Goal: Communication & Community: Share content

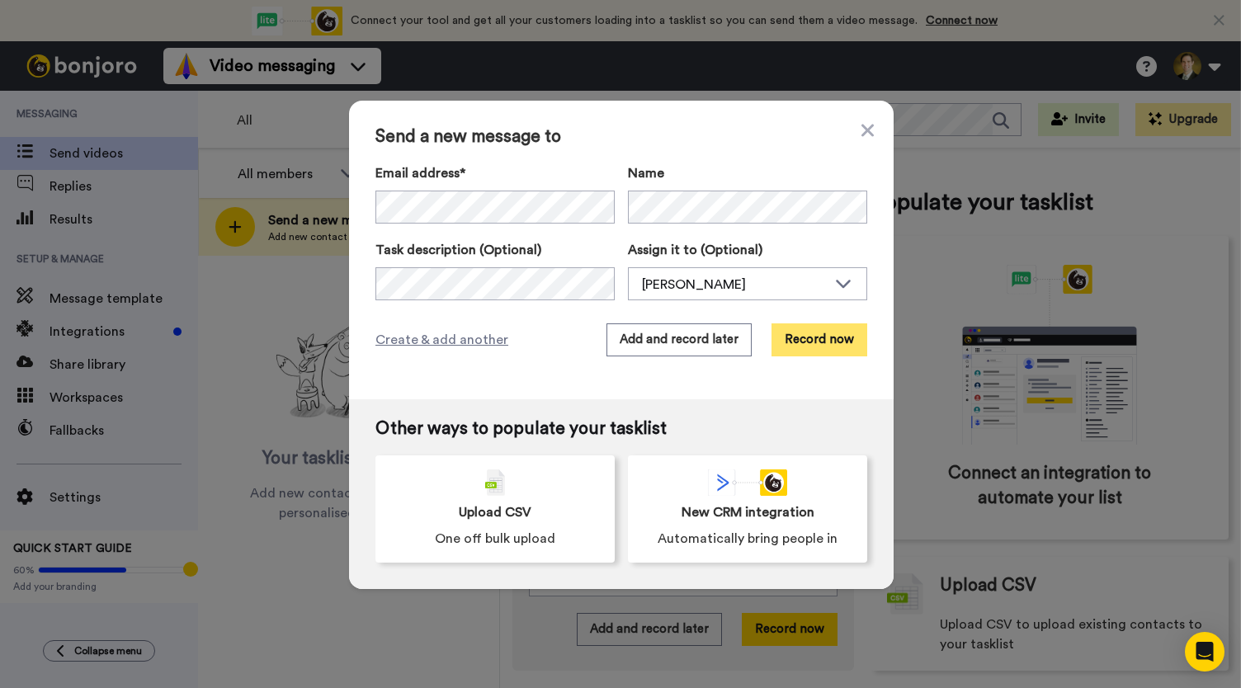
click at [787, 346] on button "Record now" at bounding box center [819, 339] width 96 height 33
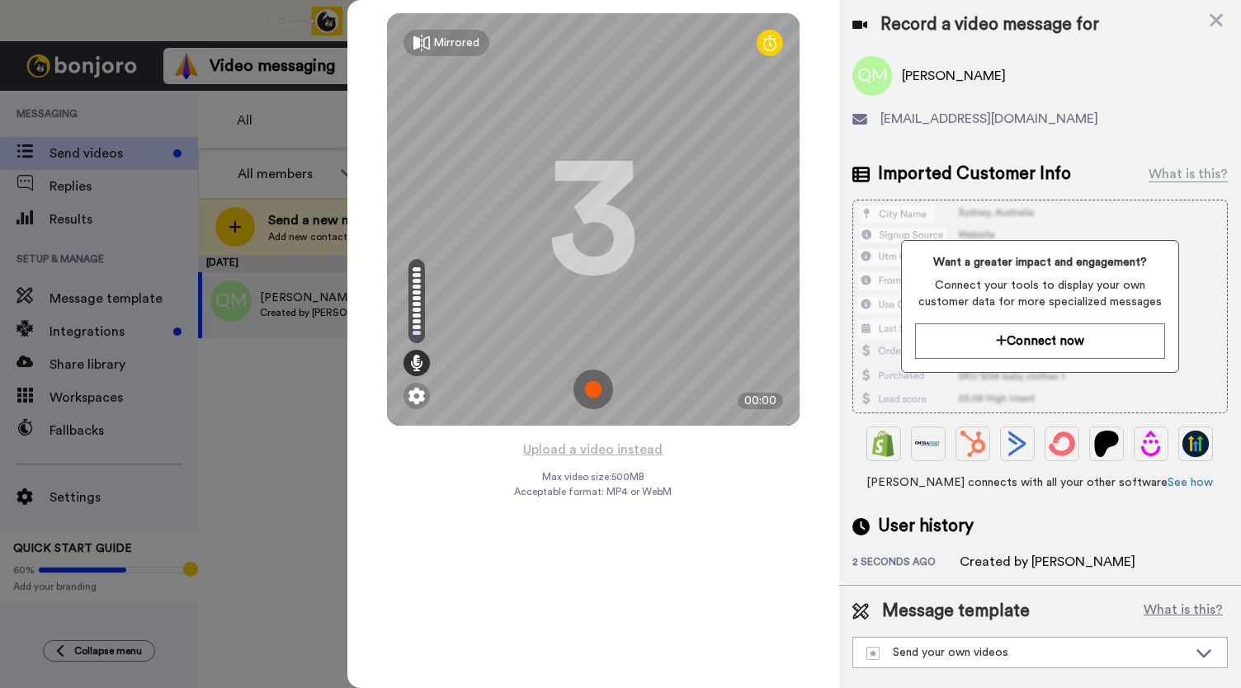
click at [589, 388] on img at bounding box center [593, 390] width 40 height 40
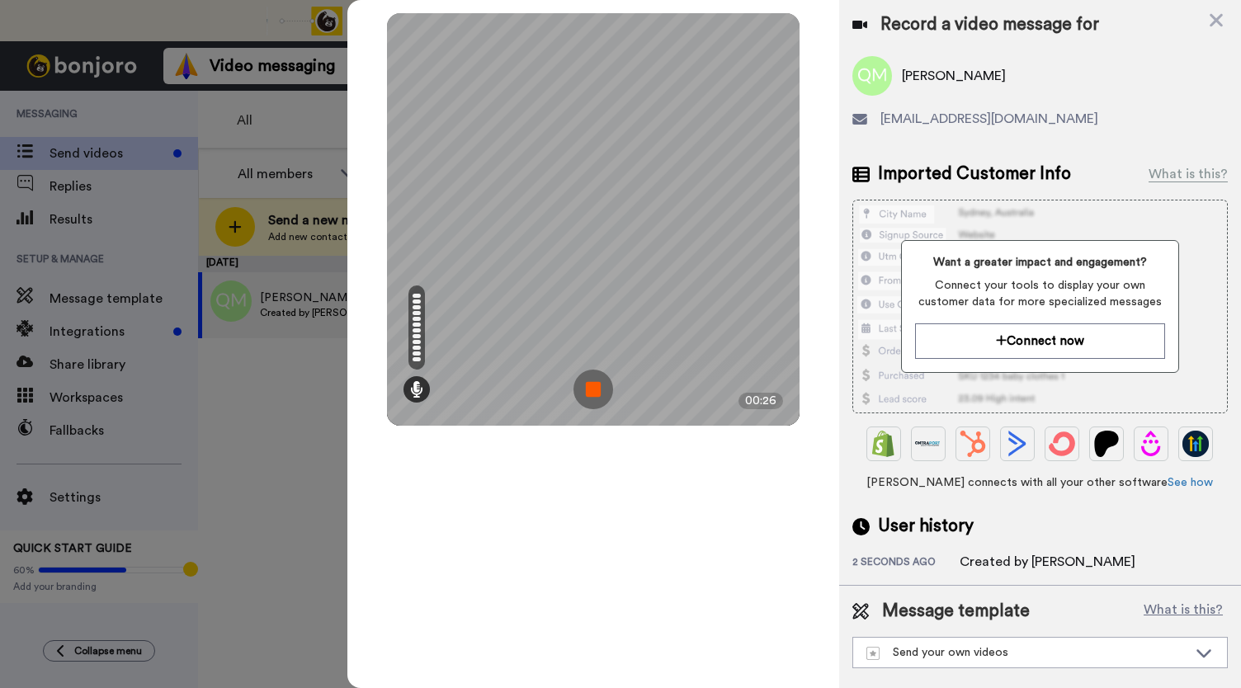
click at [589, 388] on img at bounding box center [593, 390] width 40 height 40
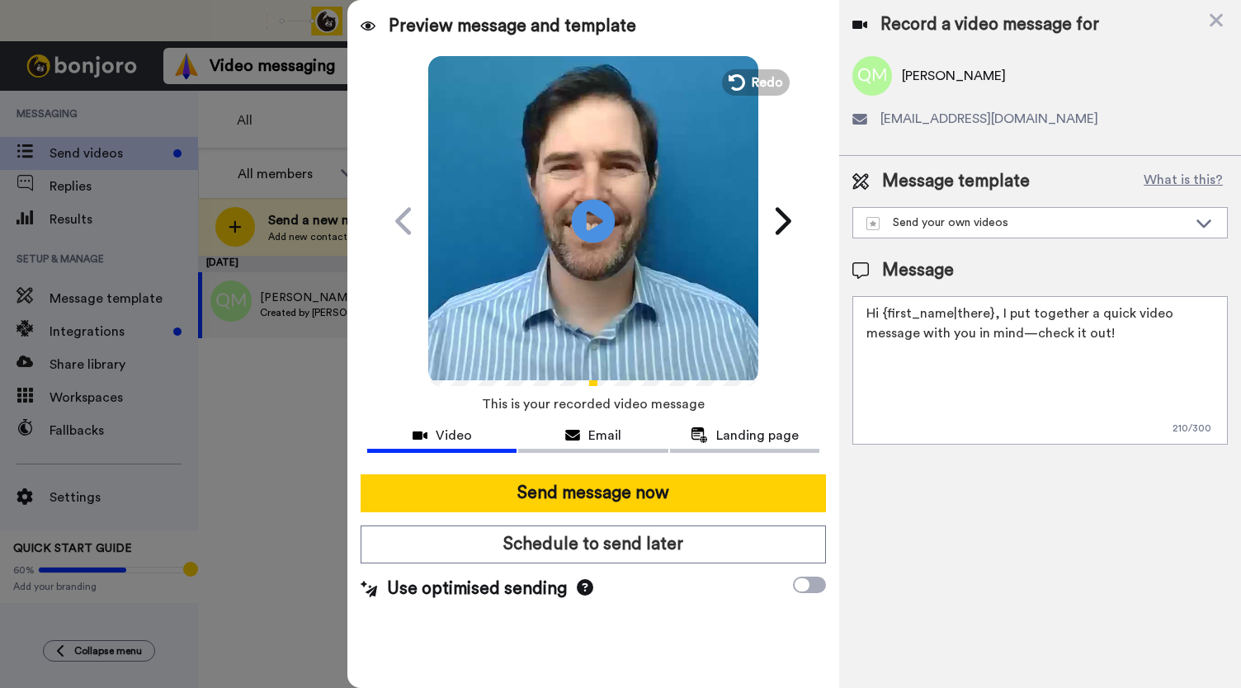
click at [597, 224] on icon "Play/Pause" at bounding box center [594, 220] width 44 height 78
click at [569, 440] on icon at bounding box center [572, 435] width 15 height 13
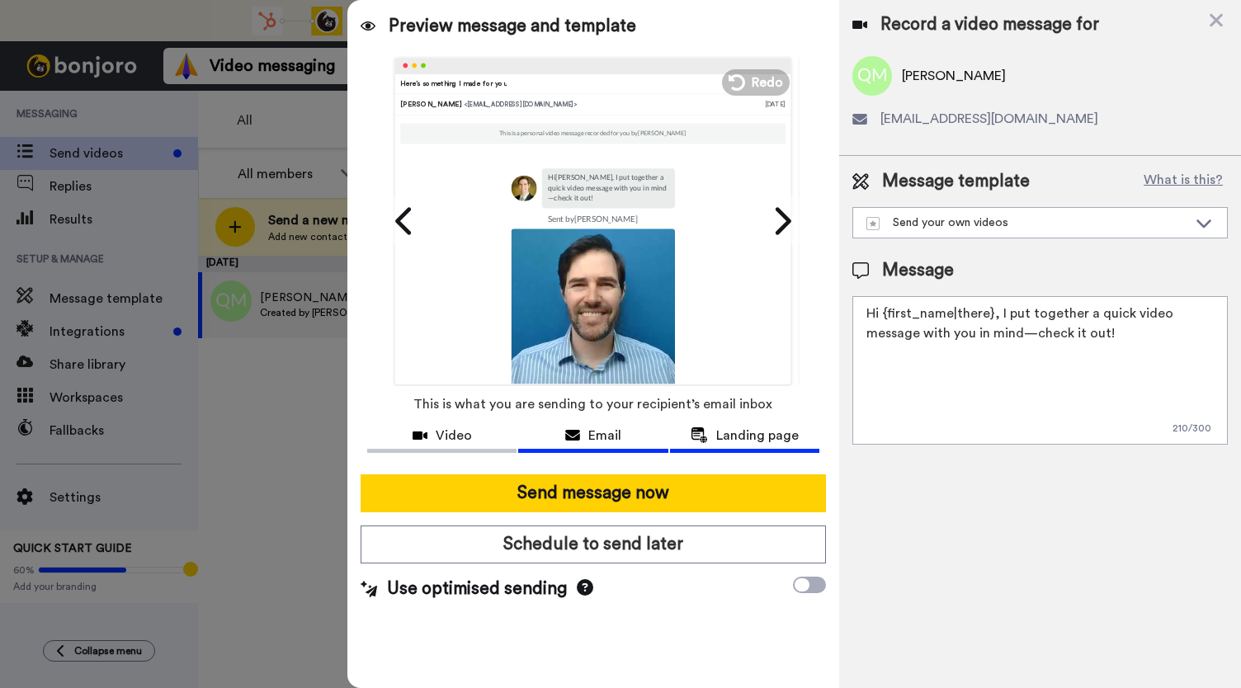
click at [737, 444] on span "Landing page" at bounding box center [757, 436] width 82 height 20
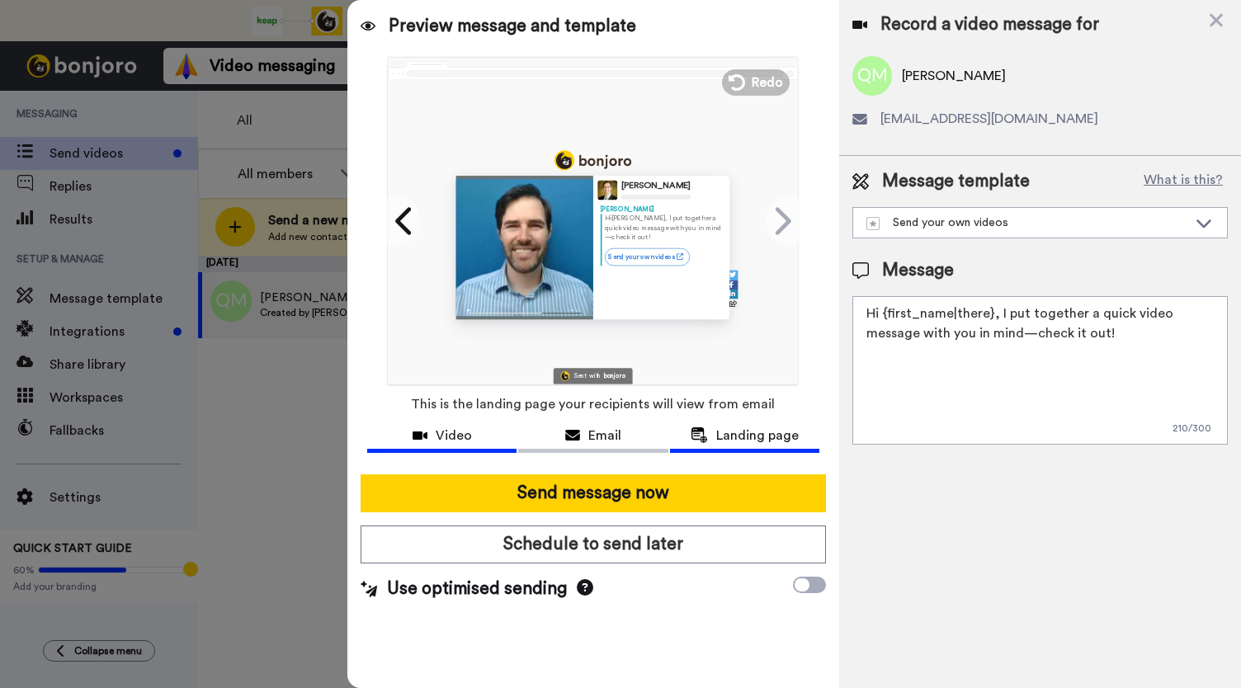
click at [450, 432] on span "Video" at bounding box center [454, 436] width 36 height 20
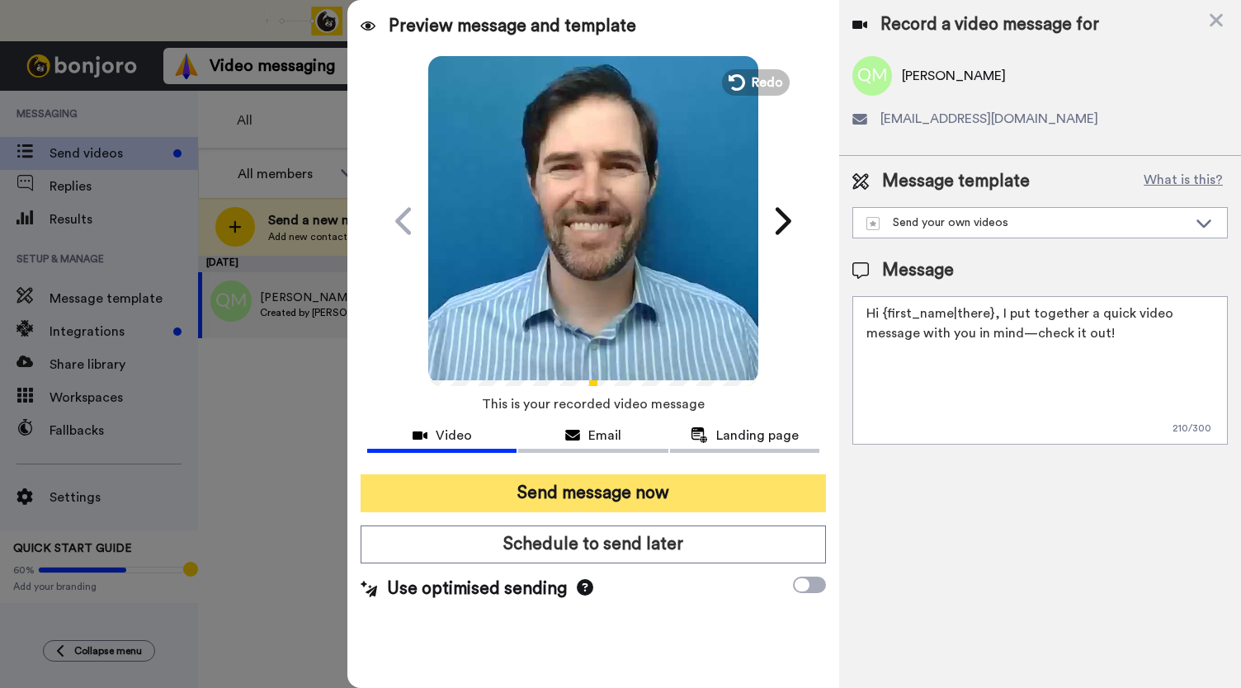
click at [470, 489] on button "Send message now" at bounding box center [592, 493] width 465 height 38
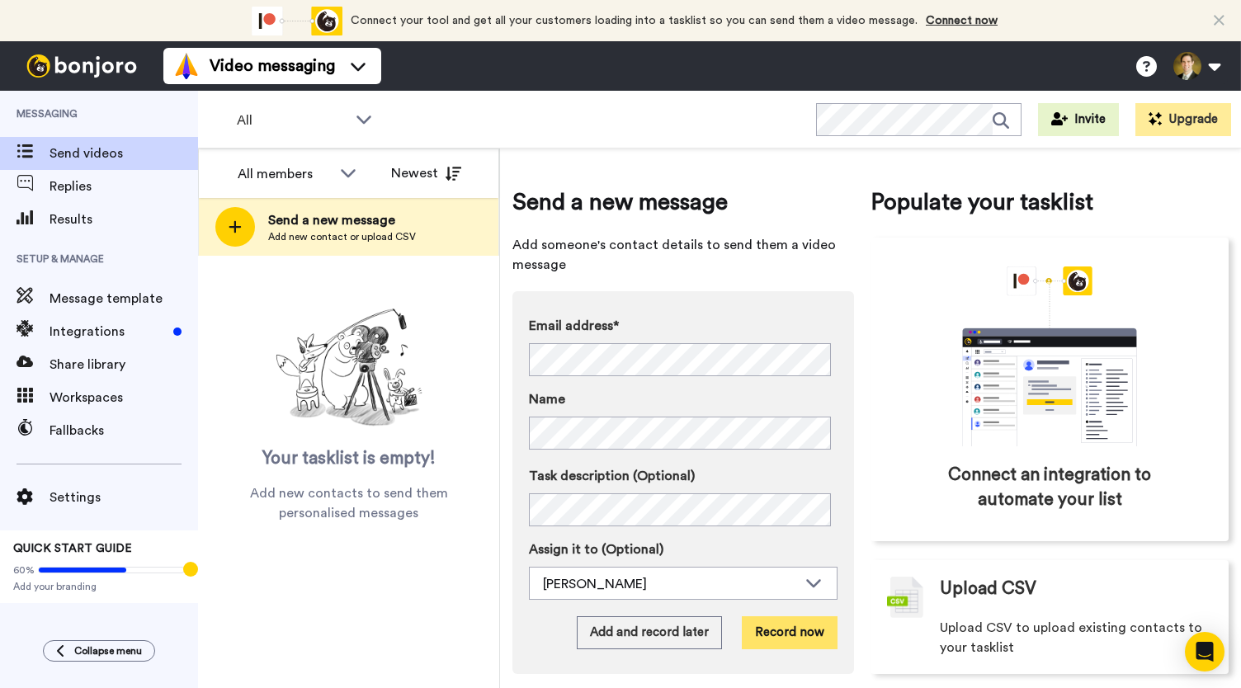
click at [782, 633] on button "Record now" at bounding box center [790, 632] width 96 height 33
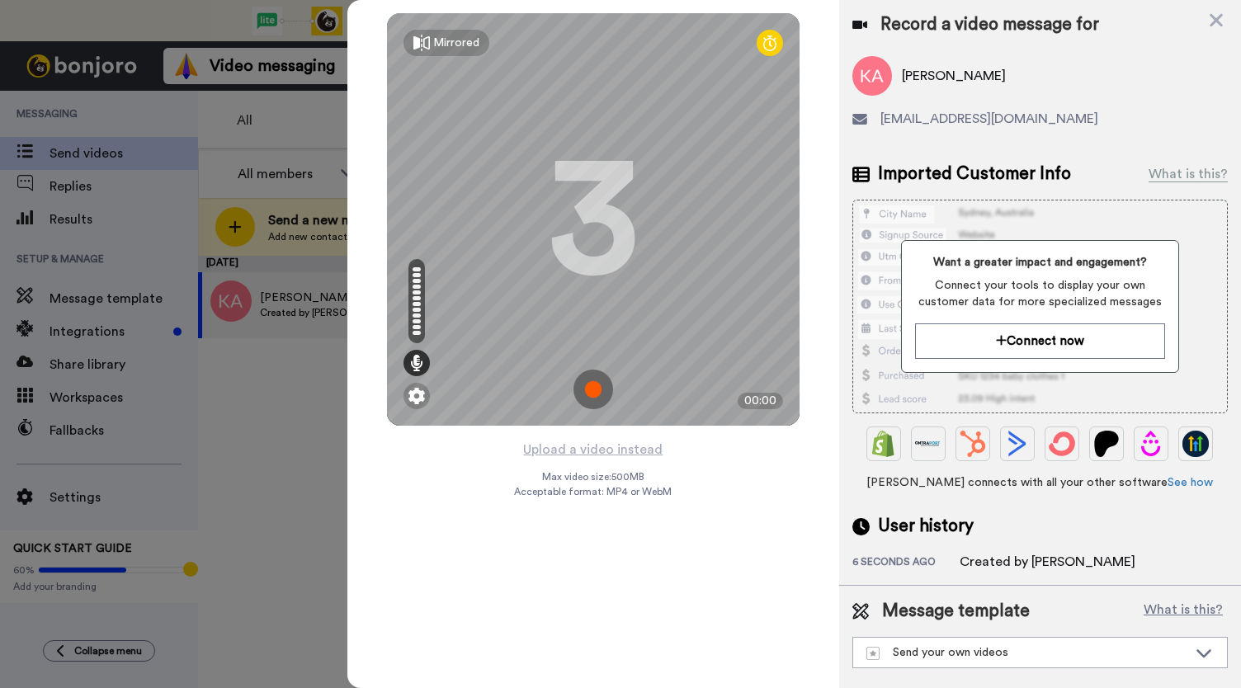
click at [602, 390] on img at bounding box center [593, 390] width 40 height 40
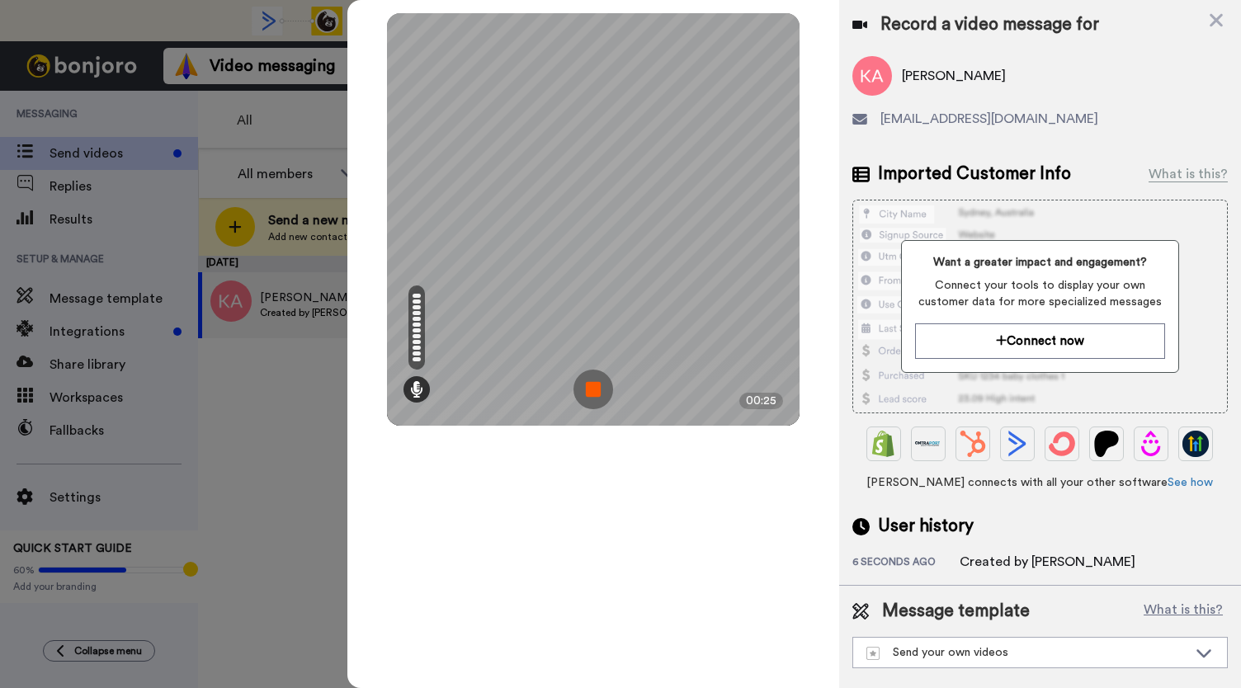
click at [602, 390] on img at bounding box center [593, 390] width 40 height 40
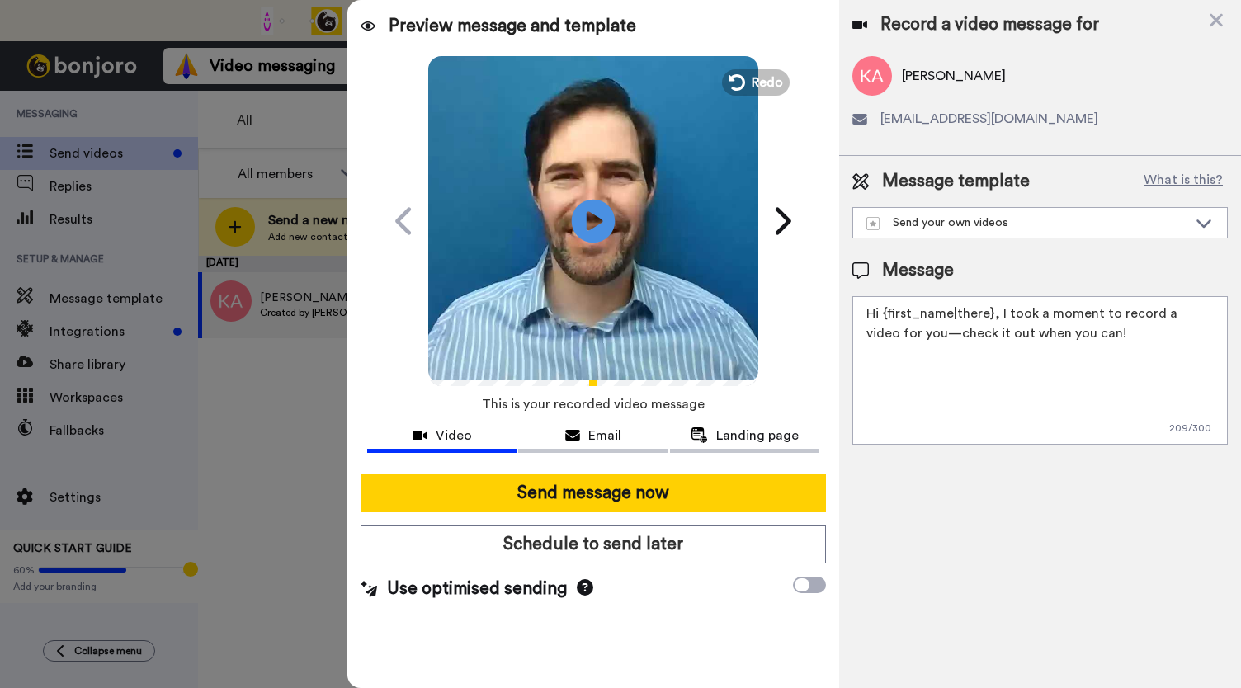
click at [591, 231] on icon at bounding box center [594, 221] width 44 height 44
click at [567, 433] on icon at bounding box center [572, 435] width 15 height 13
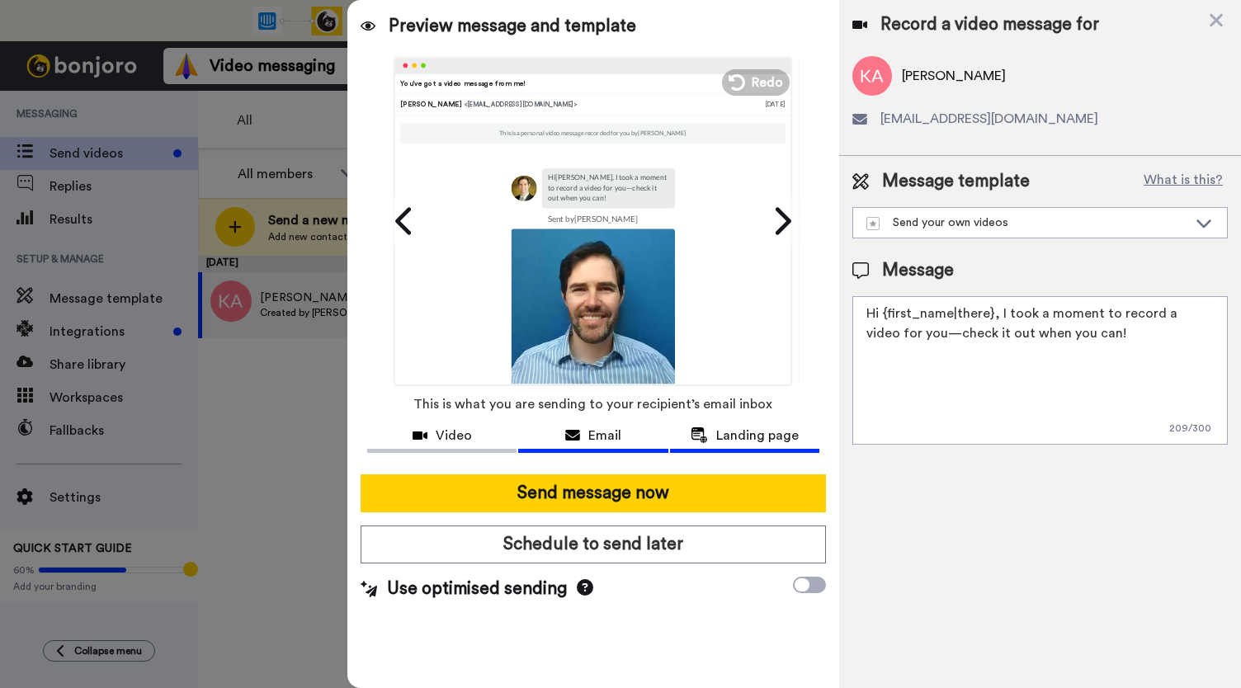
click at [729, 431] on span "Landing page" at bounding box center [757, 436] width 82 height 20
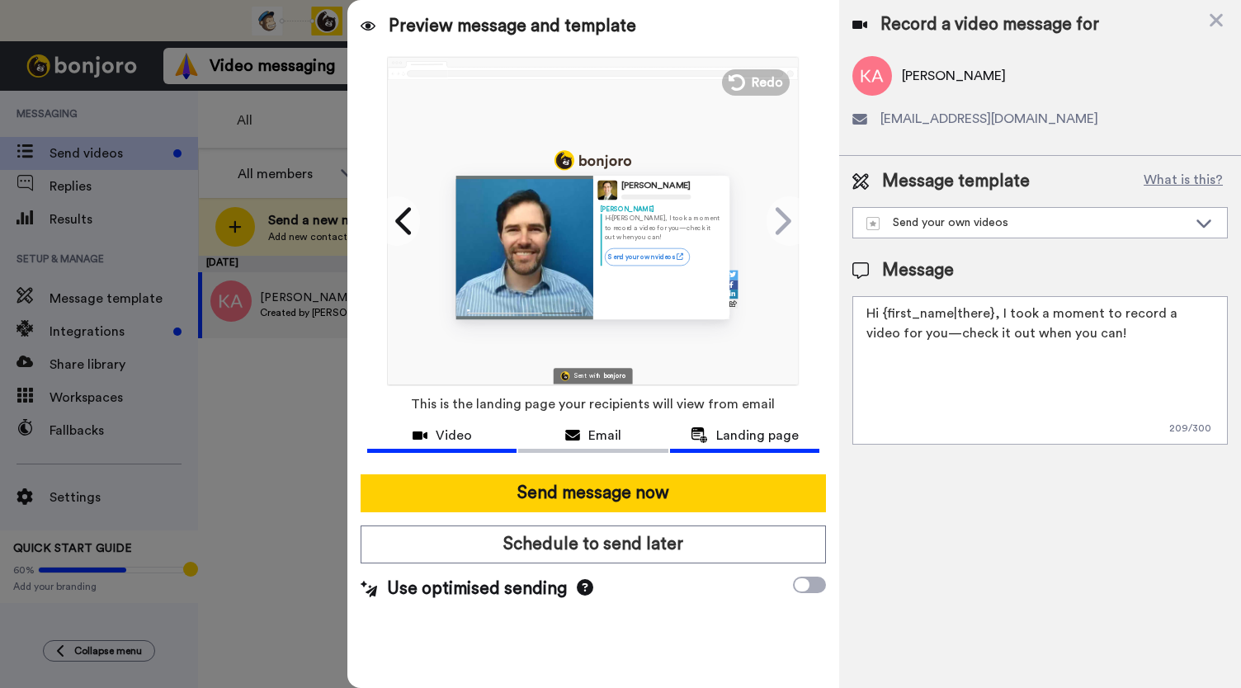
click at [424, 435] on icon at bounding box center [419, 435] width 15 height 13
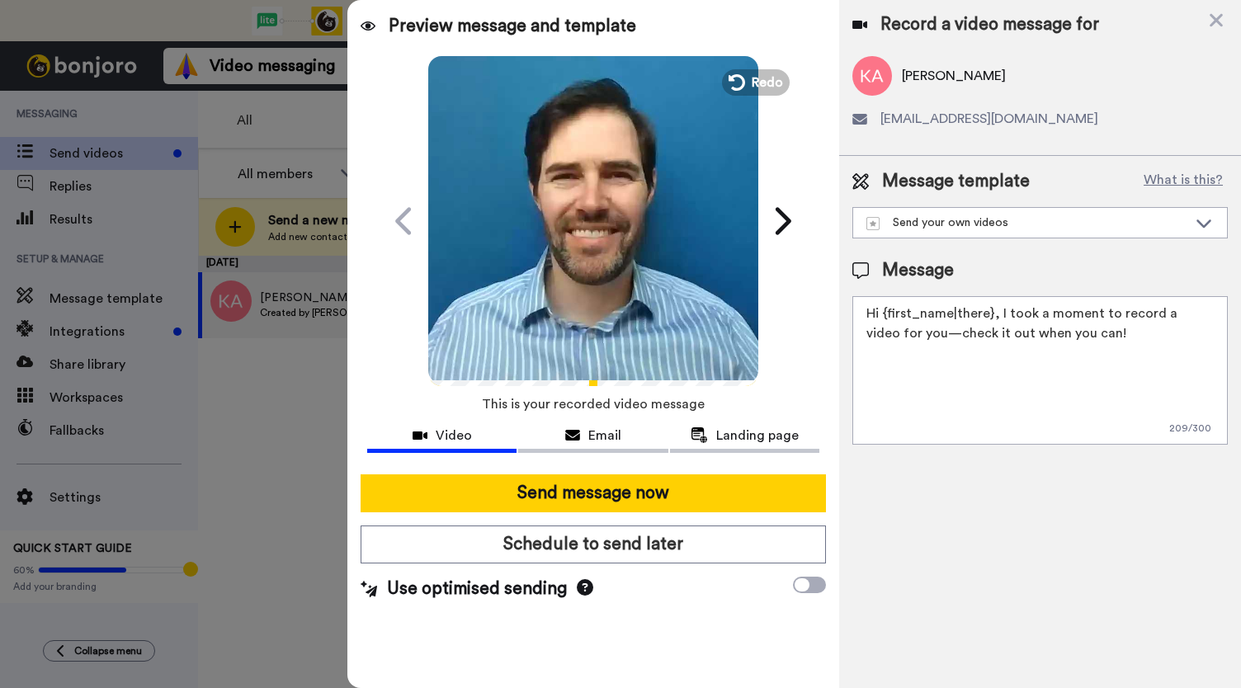
click at [574, 252] on icon "Play/Pause" at bounding box center [594, 220] width 44 height 78
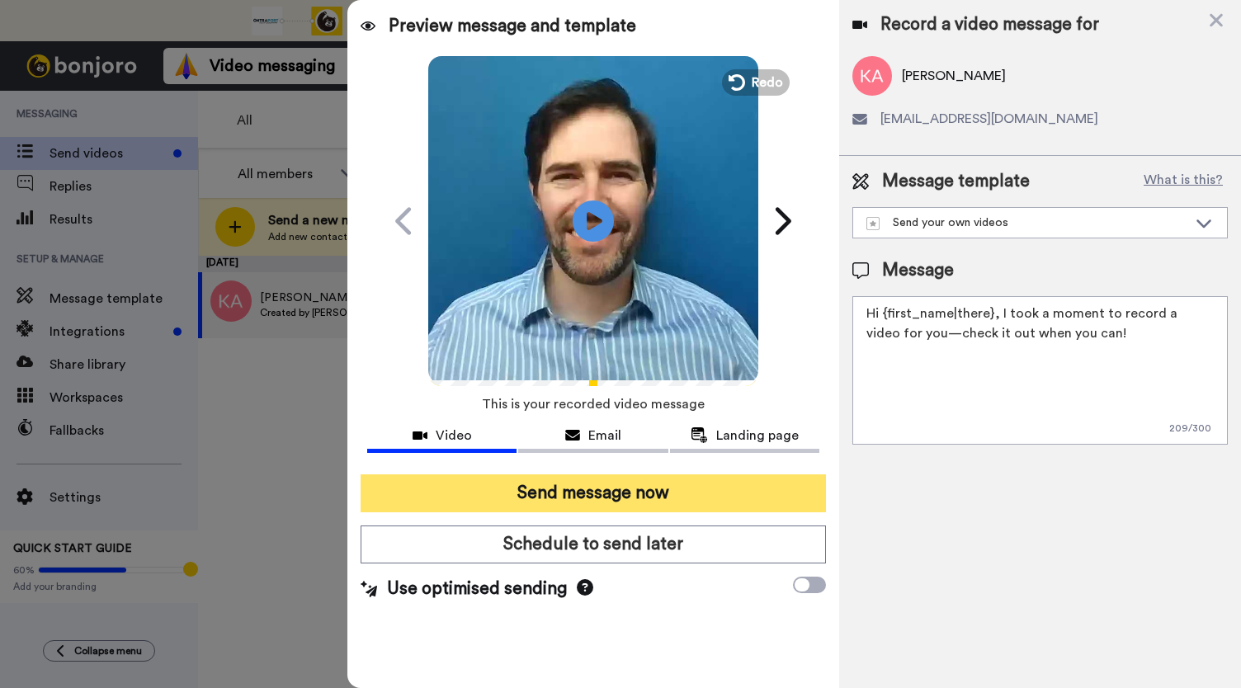
click at [586, 490] on button "Send message now" at bounding box center [592, 493] width 465 height 38
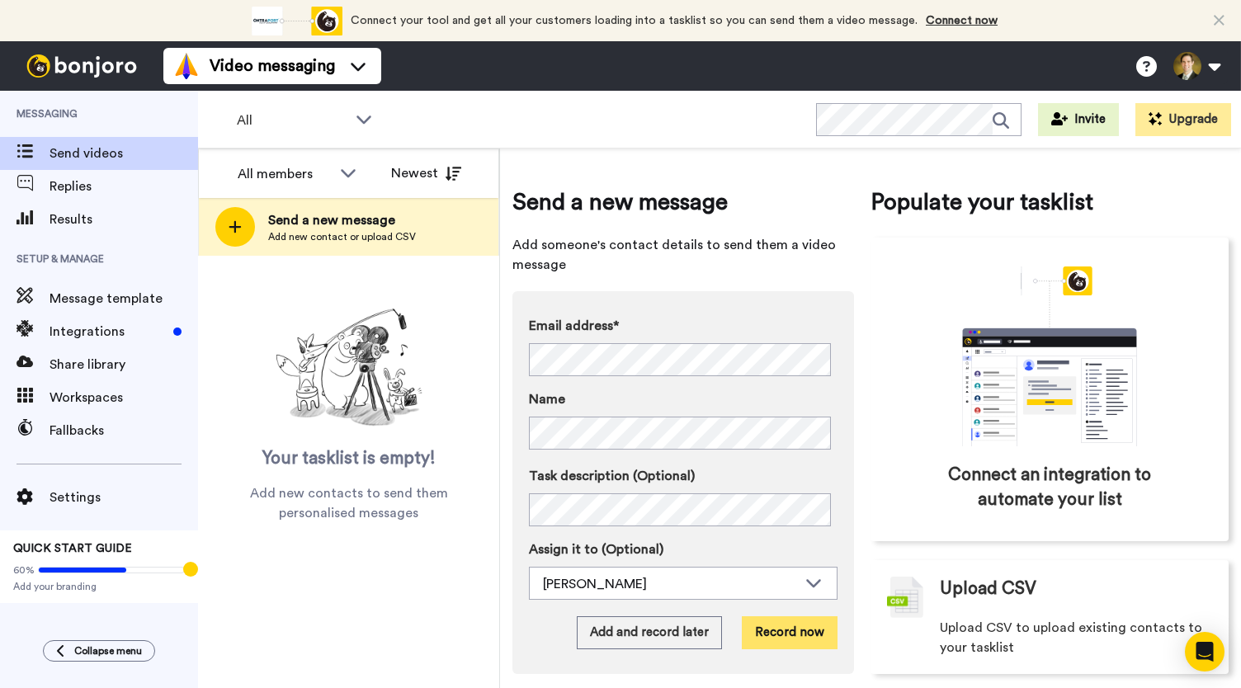
click at [767, 636] on button "Record now" at bounding box center [790, 632] width 96 height 33
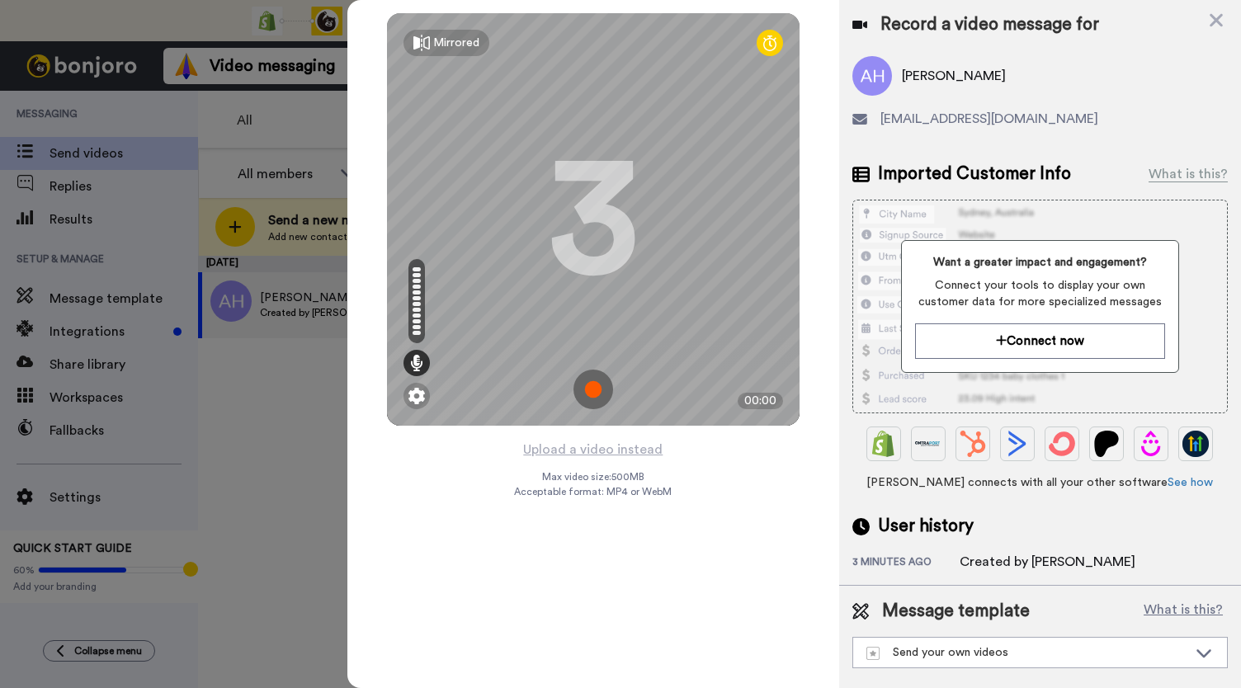
click at [587, 388] on img at bounding box center [593, 390] width 40 height 40
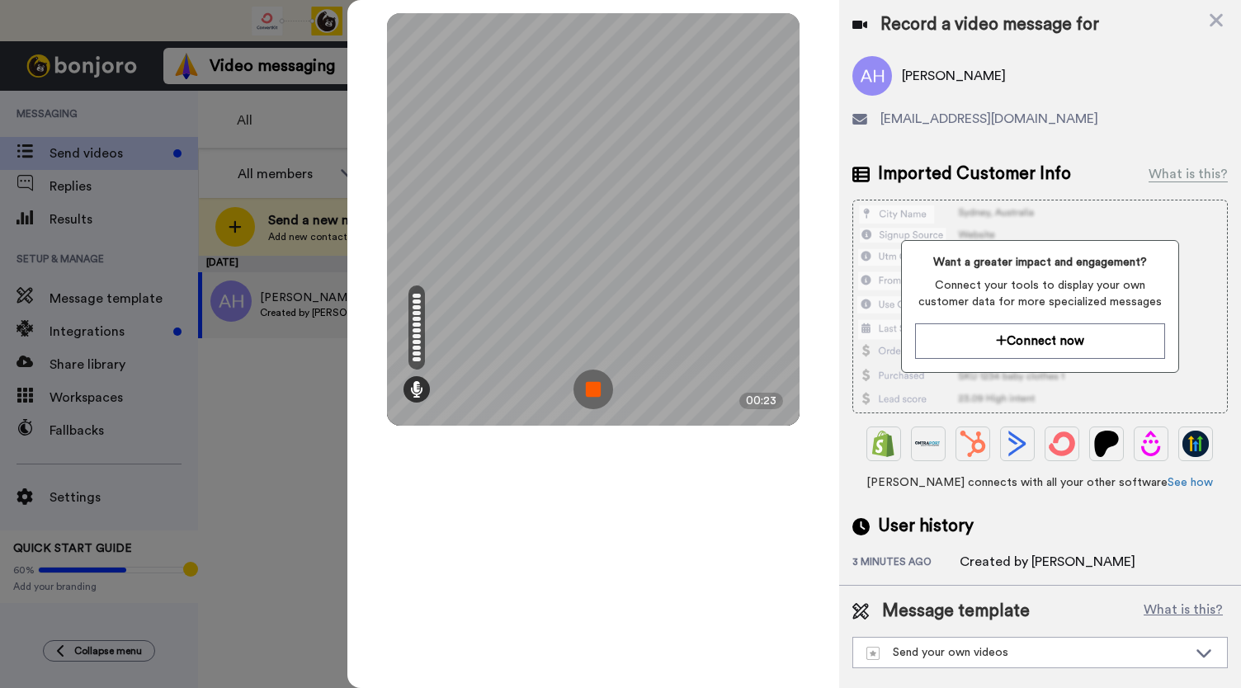
click at [587, 388] on img at bounding box center [593, 390] width 40 height 40
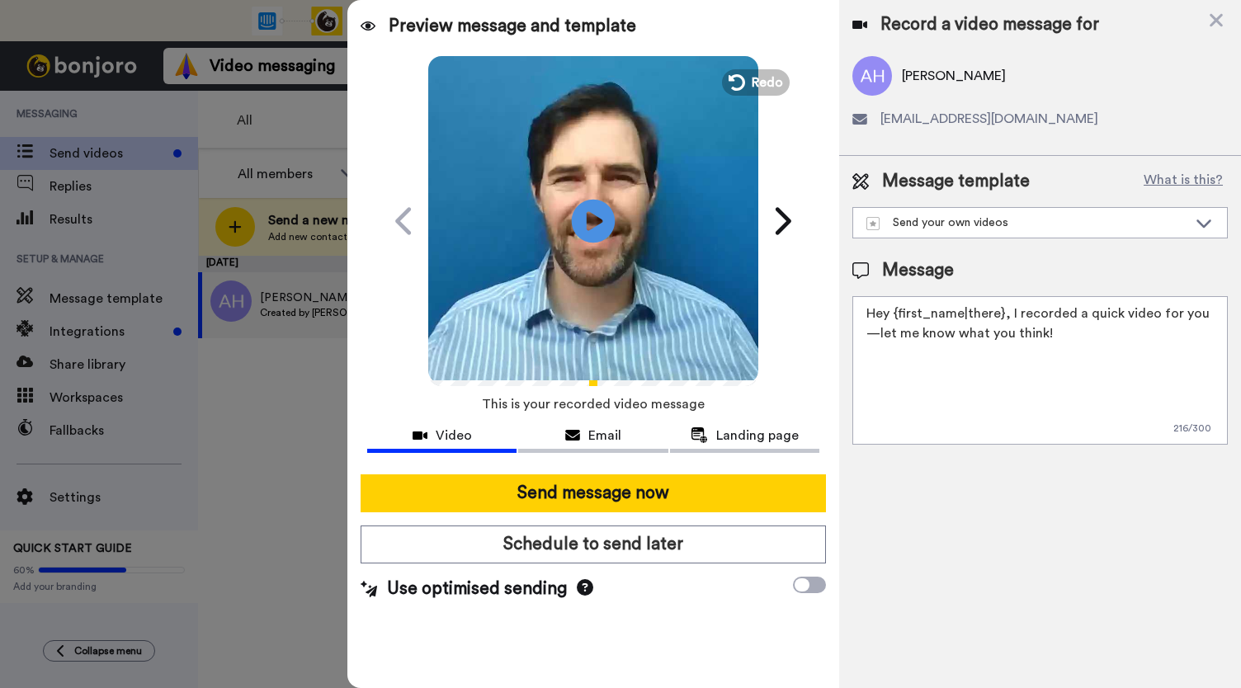
click at [574, 225] on icon at bounding box center [594, 221] width 44 height 44
click at [576, 447] on button "Email" at bounding box center [592, 437] width 149 height 31
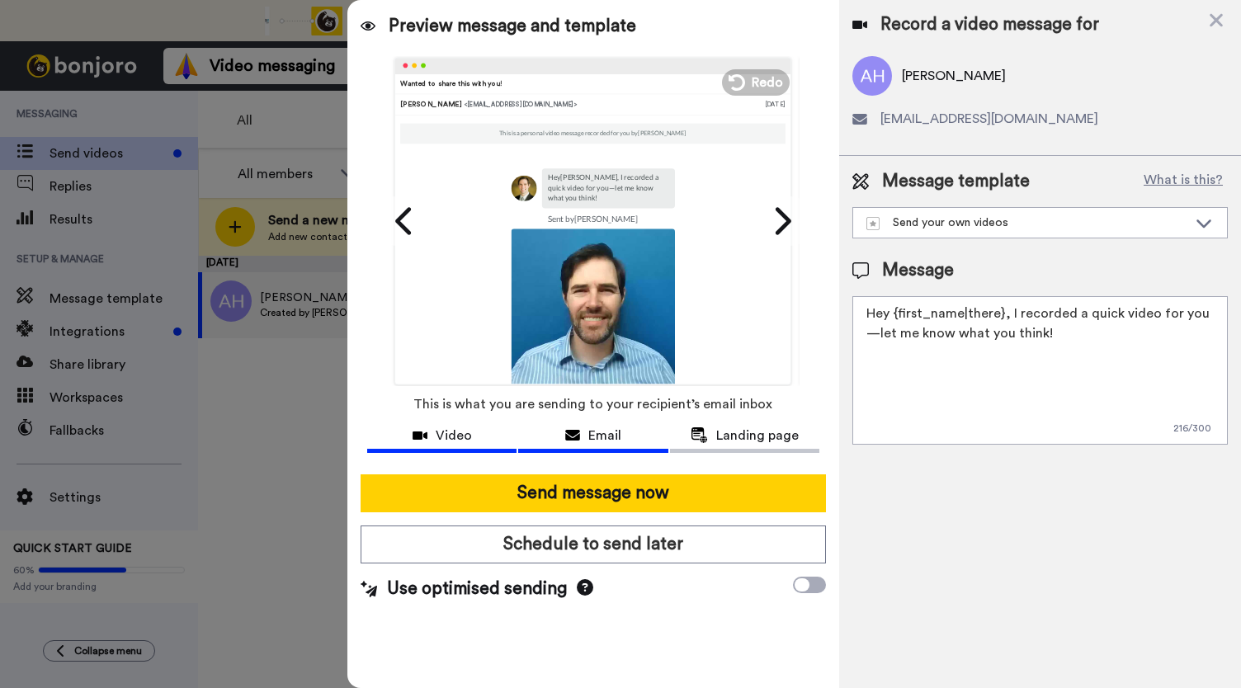
click at [450, 445] on span "Video" at bounding box center [454, 436] width 36 height 20
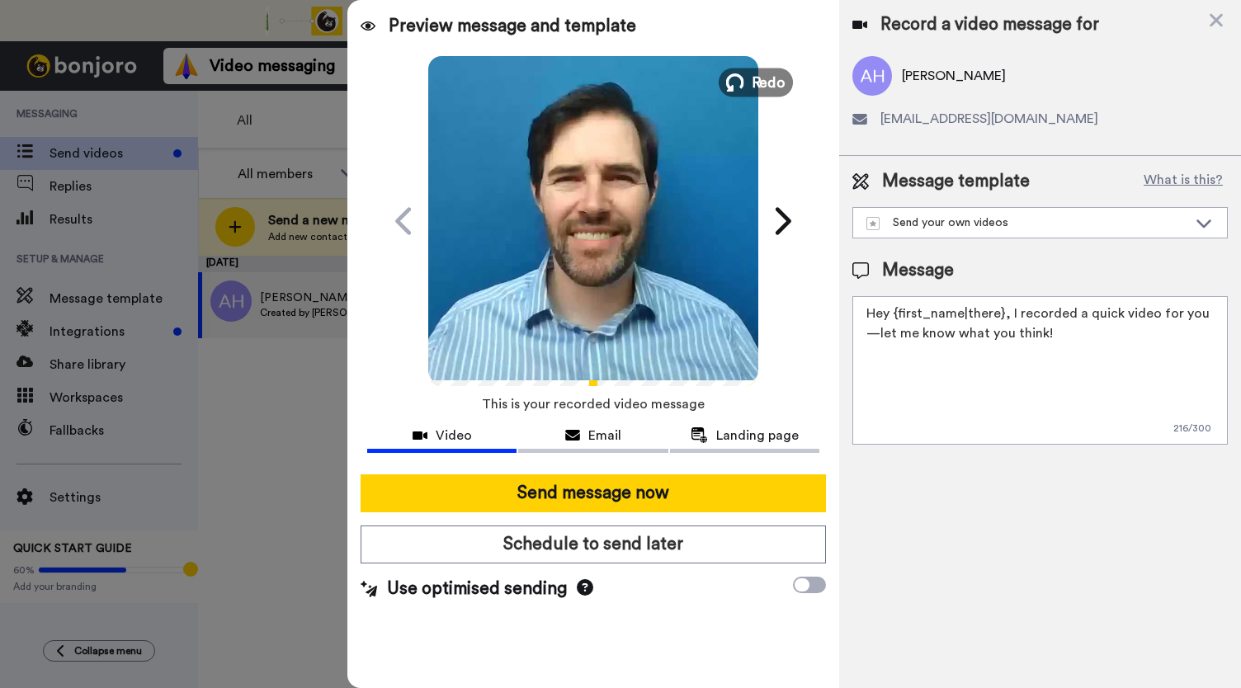
click at [762, 85] on span "Redo" at bounding box center [768, 81] width 35 height 21
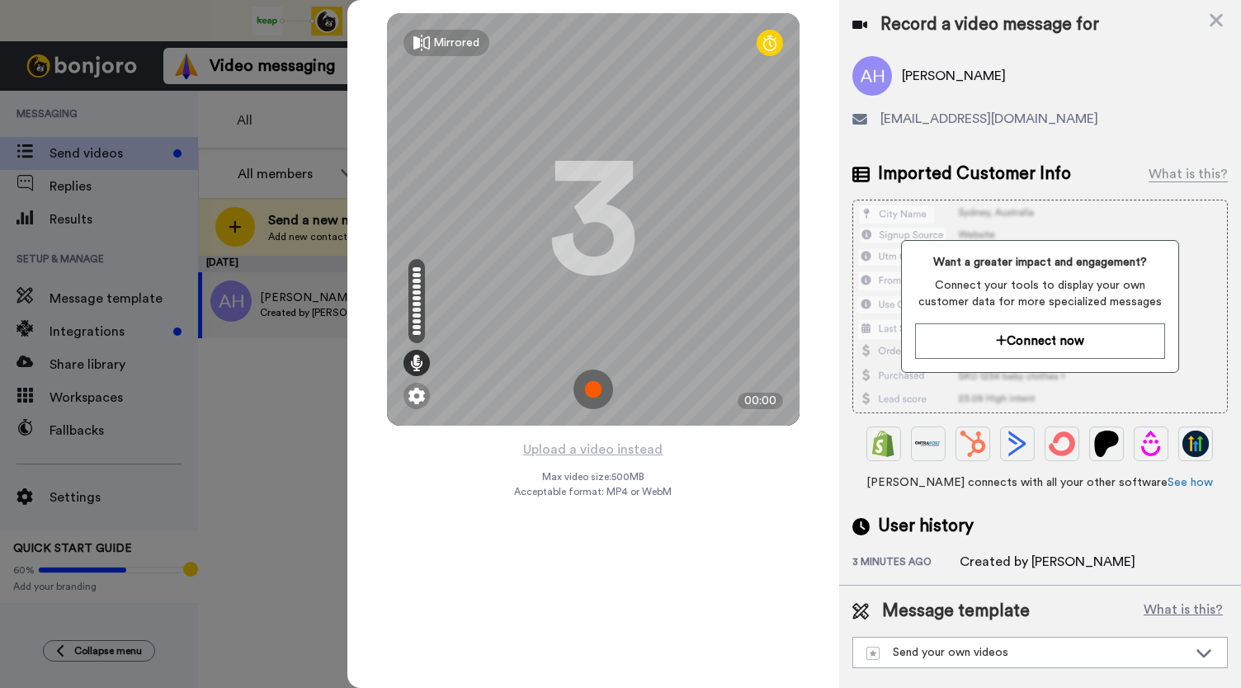
click at [600, 382] on img at bounding box center [593, 390] width 40 height 40
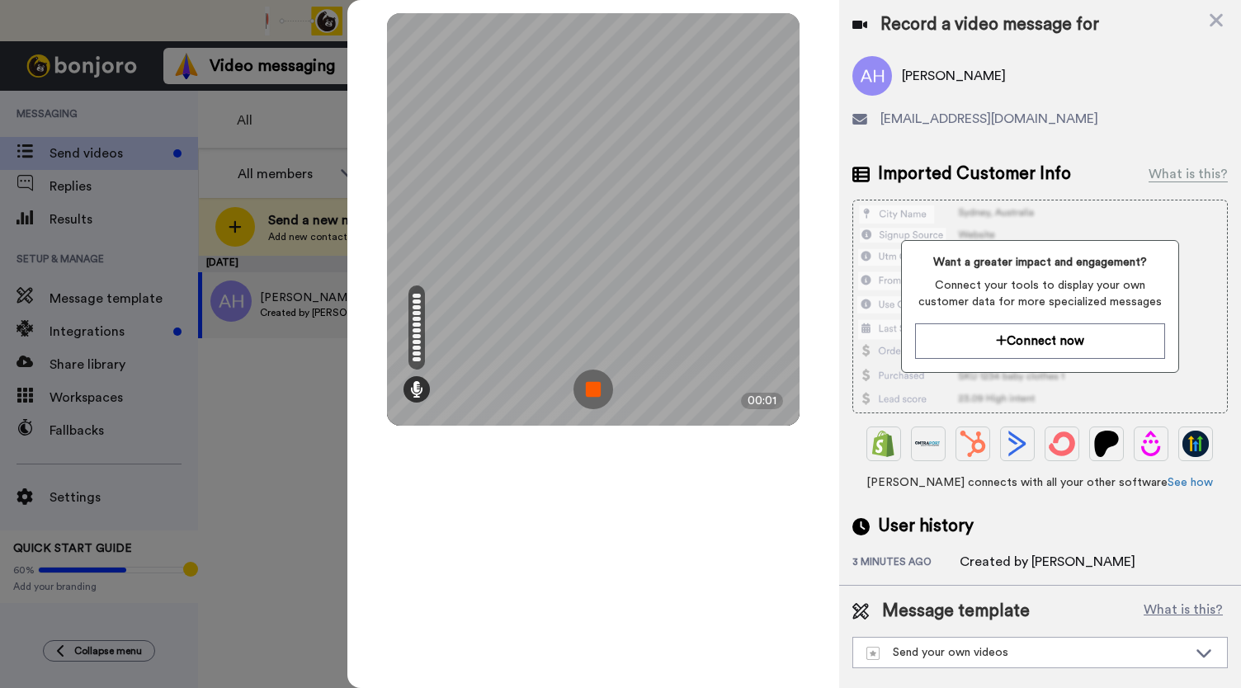
click at [599, 382] on img at bounding box center [593, 390] width 40 height 40
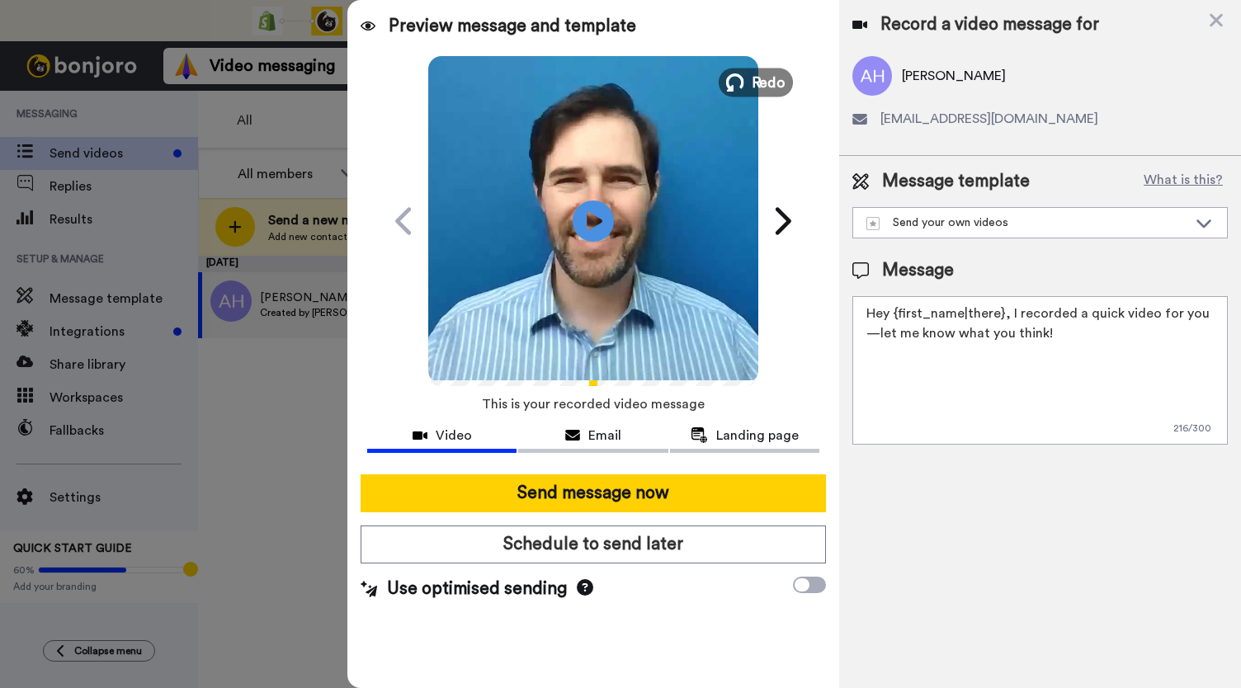
click at [742, 91] on button "Redo" at bounding box center [755, 82] width 74 height 29
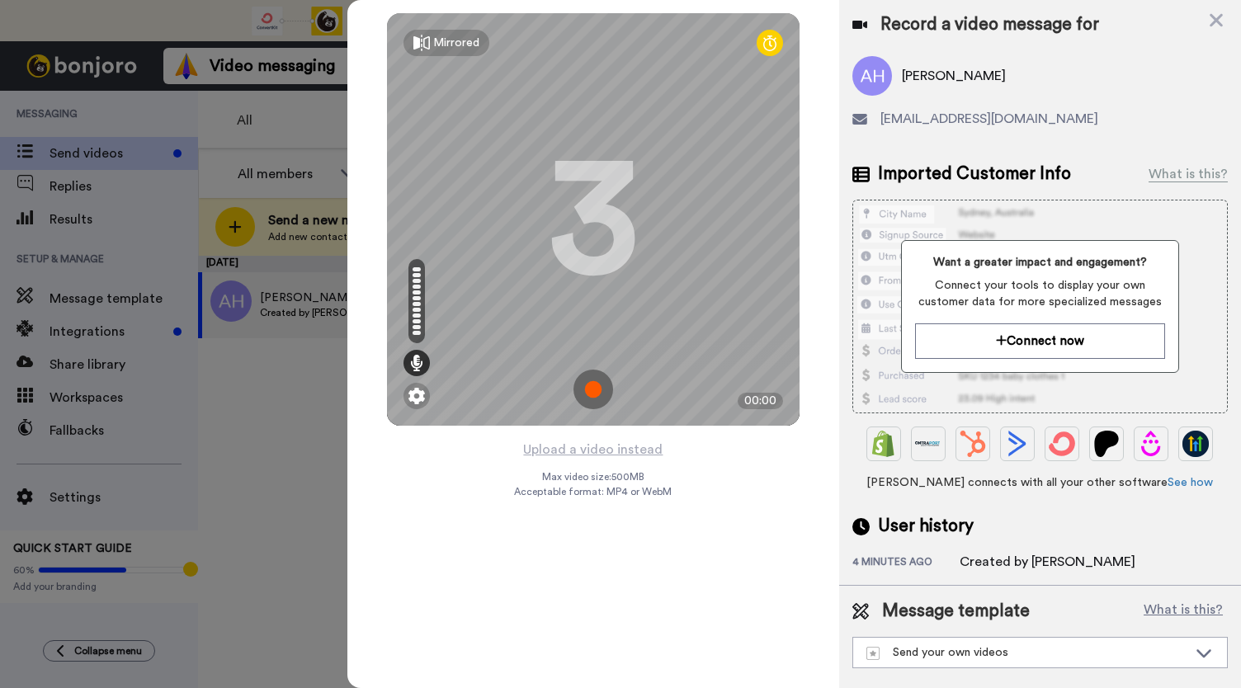
click at [596, 387] on img at bounding box center [593, 390] width 40 height 40
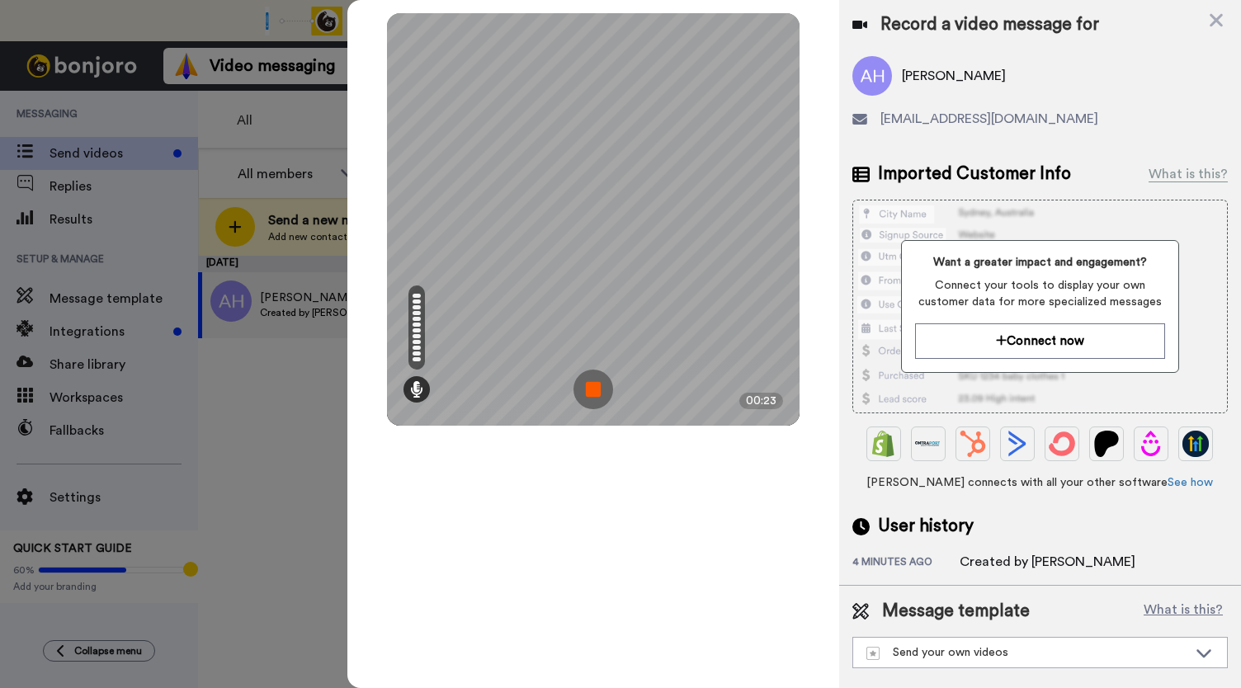
click at [596, 387] on img at bounding box center [593, 390] width 40 height 40
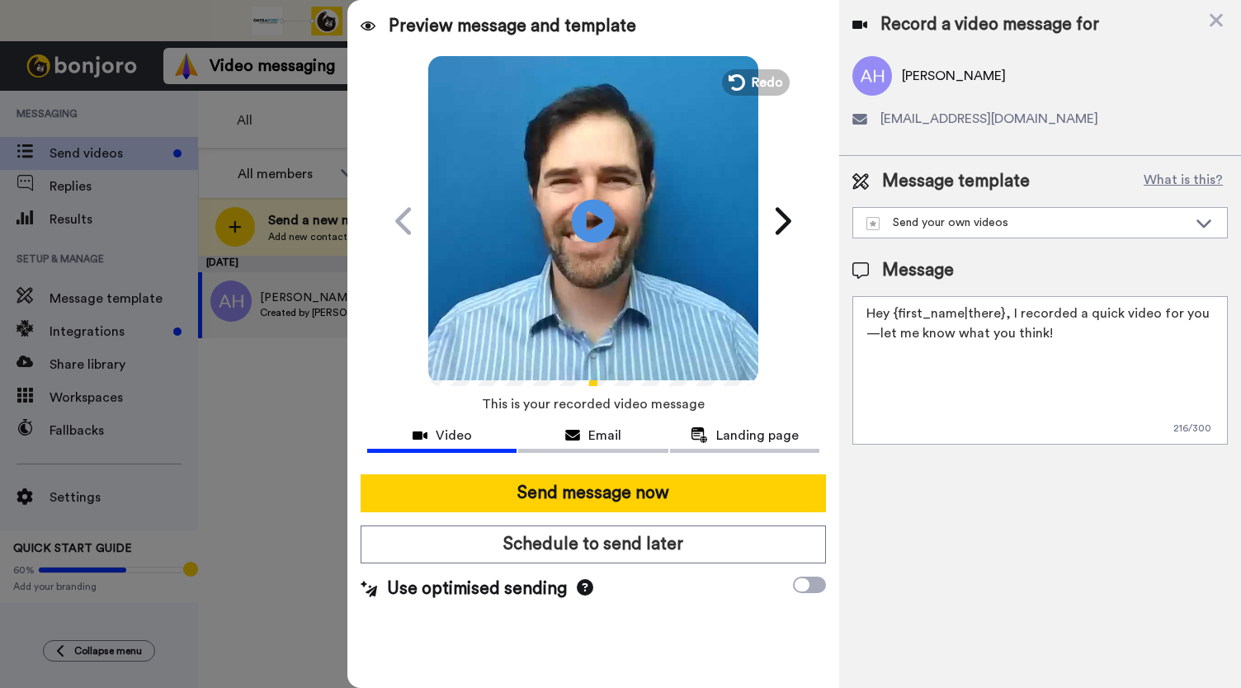
click at [593, 217] on icon "Play/Pause" at bounding box center [594, 220] width 44 height 78
click at [574, 432] on icon at bounding box center [572, 435] width 15 height 13
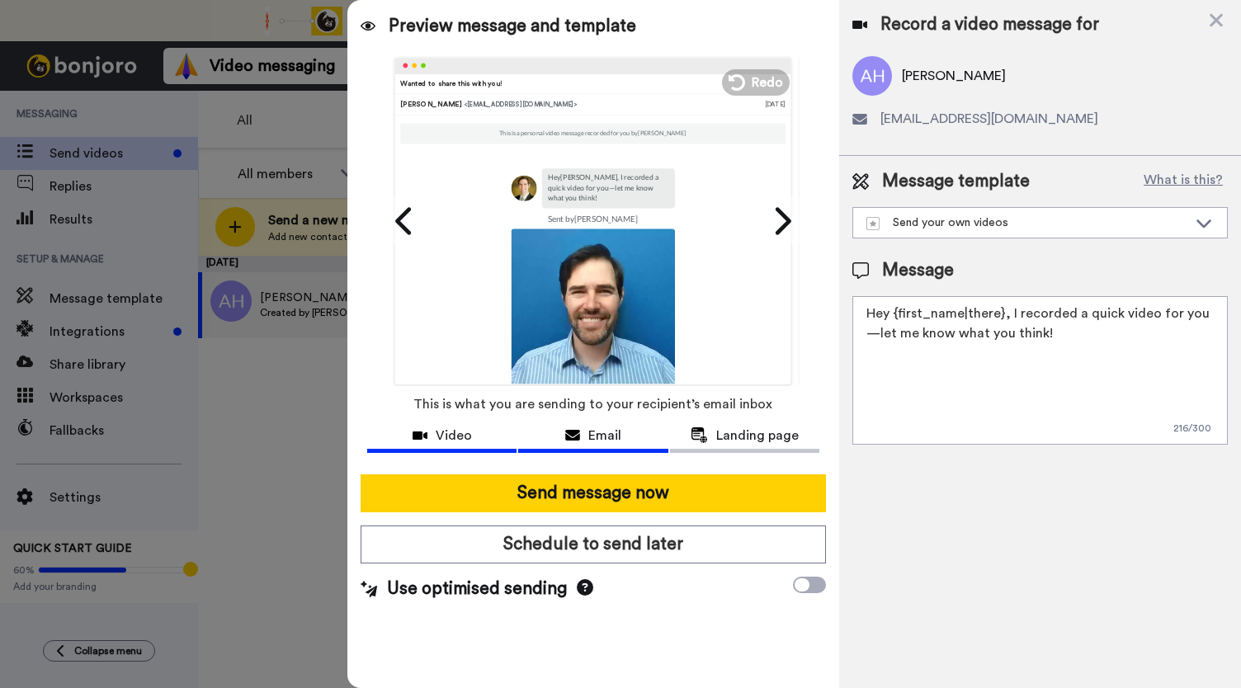
click at [444, 431] on span "Video" at bounding box center [454, 436] width 36 height 20
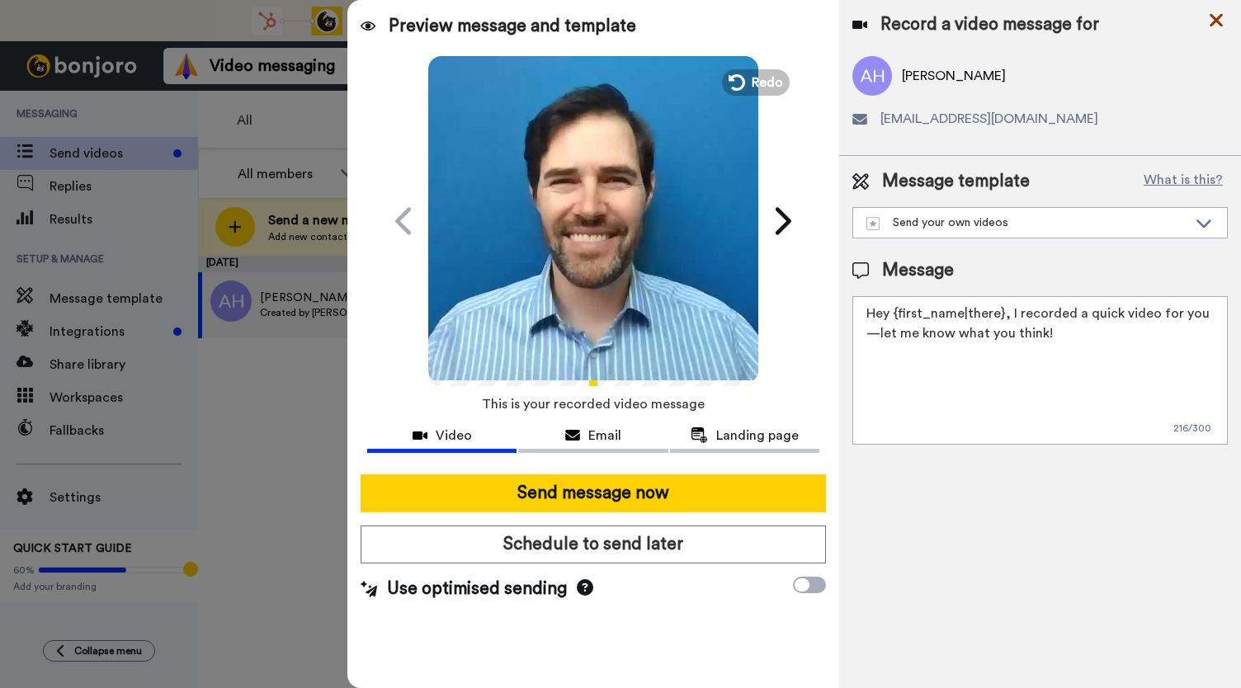
click at [1222, 14] on div "Preview message and template Play/Pause Wanted to share this with you! David La…" at bounding box center [793, 344] width 893 height 688
click at [1211, 19] on icon at bounding box center [1216, 20] width 16 height 21
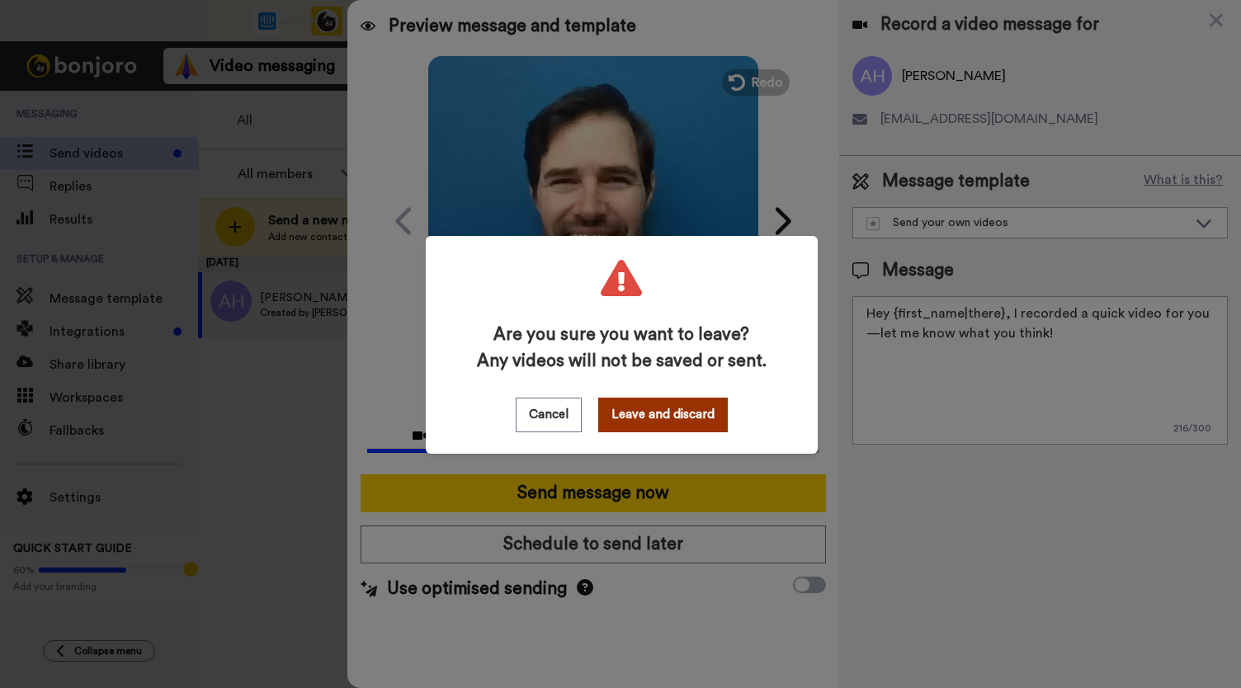
click at [641, 417] on button "Leave and discard" at bounding box center [662, 415] width 129 height 35
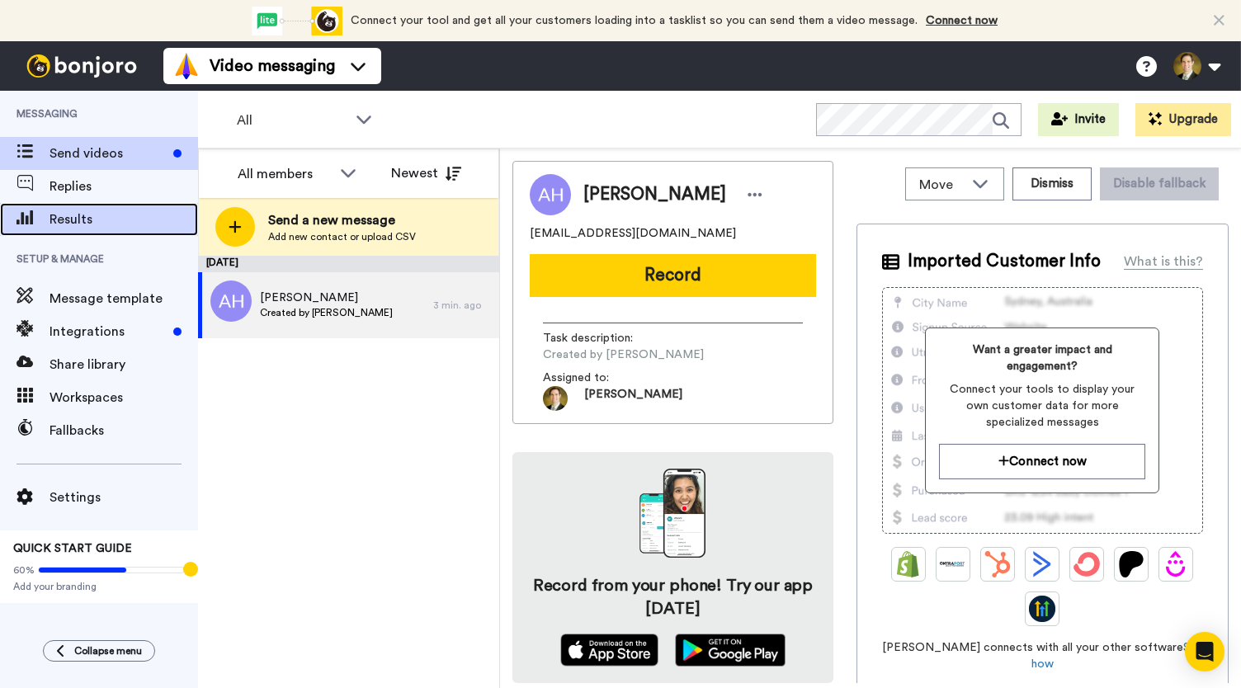
click at [91, 224] on span "Results" at bounding box center [123, 220] width 148 height 20
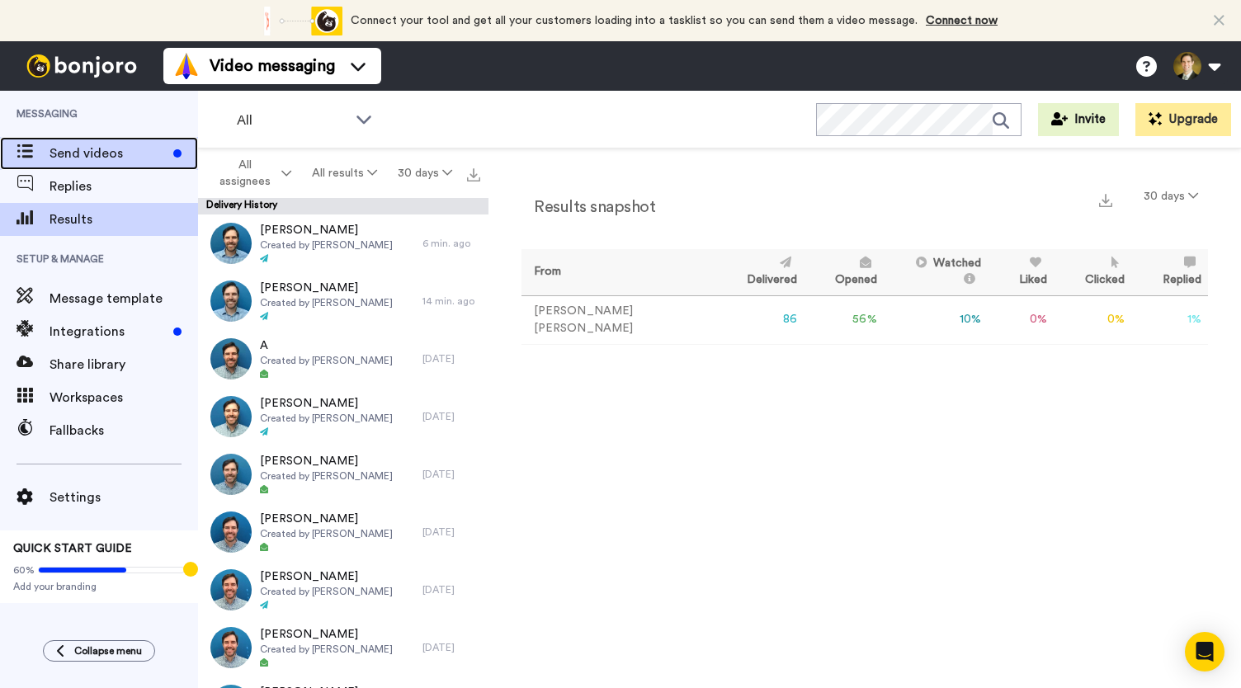
click at [78, 147] on span "Send videos" at bounding box center [107, 154] width 117 height 20
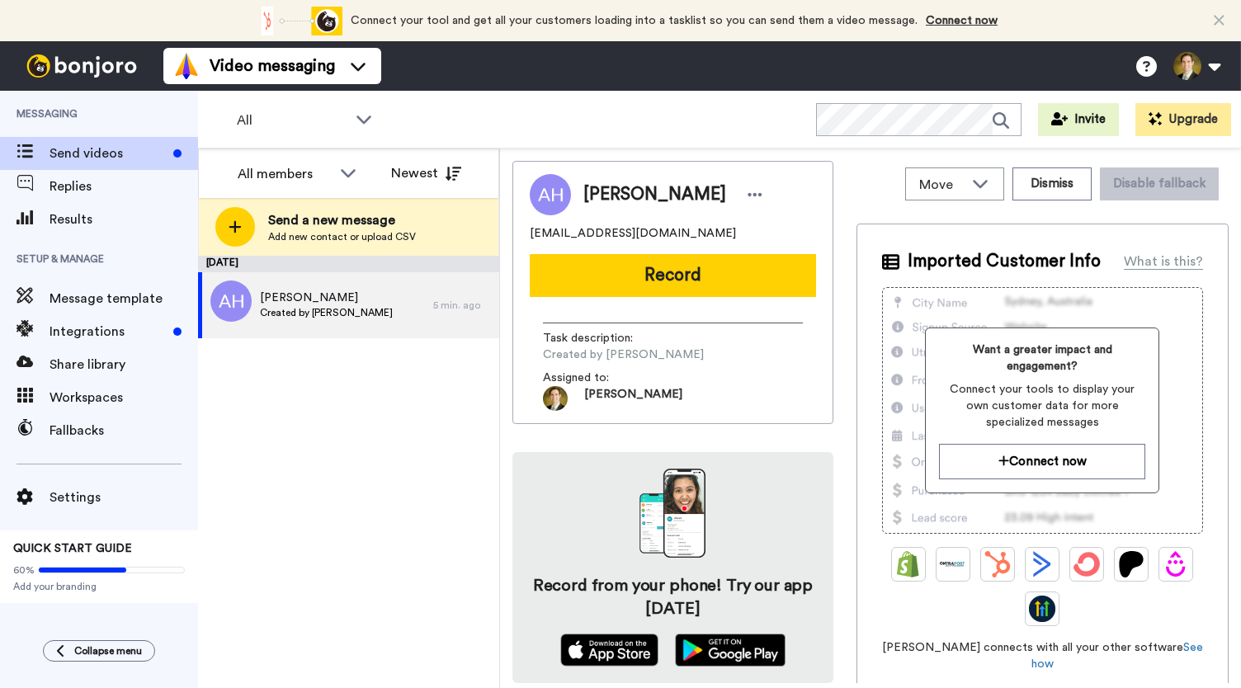
click at [657, 271] on button "Record" at bounding box center [673, 275] width 286 height 43
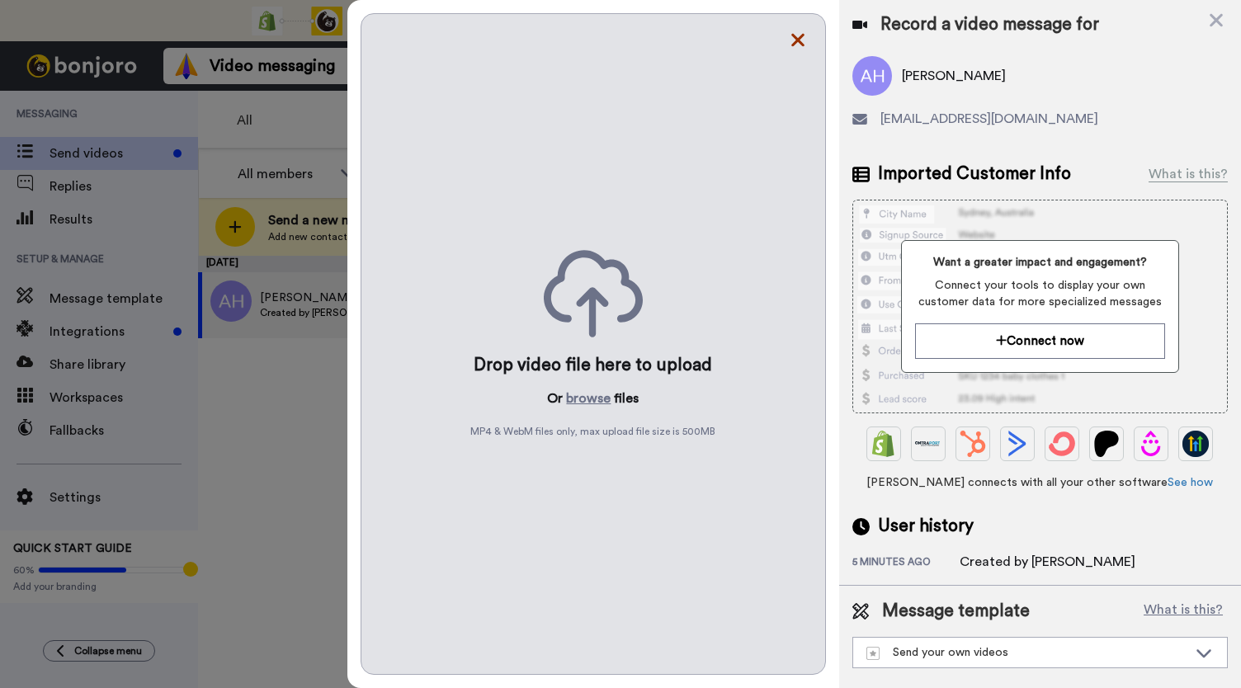
click at [798, 42] on icon at bounding box center [797, 40] width 13 height 13
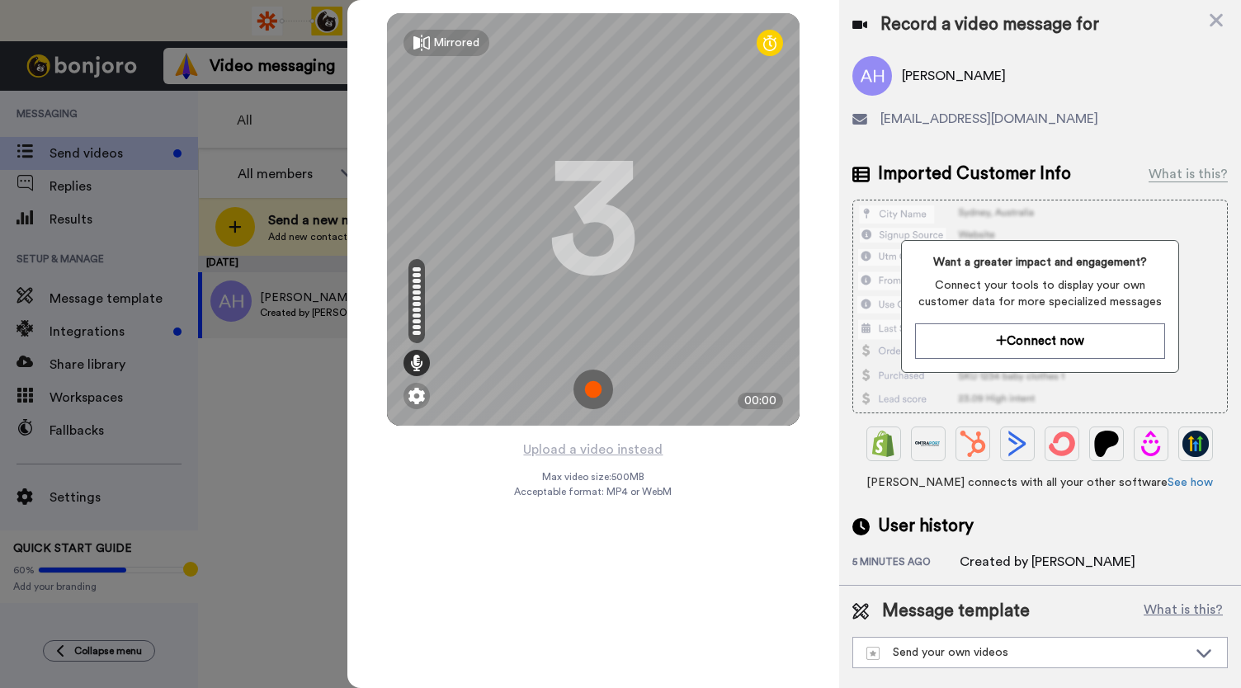
click at [597, 389] on img at bounding box center [593, 390] width 40 height 40
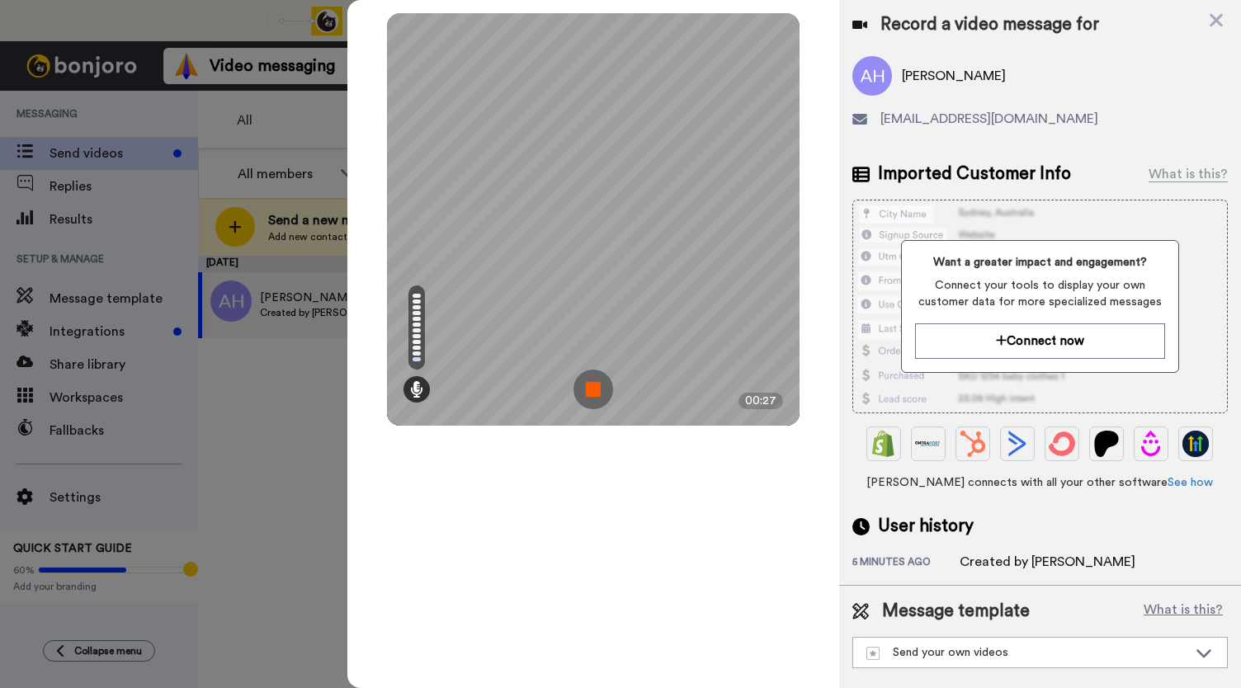
click at [597, 389] on img at bounding box center [593, 390] width 40 height 40
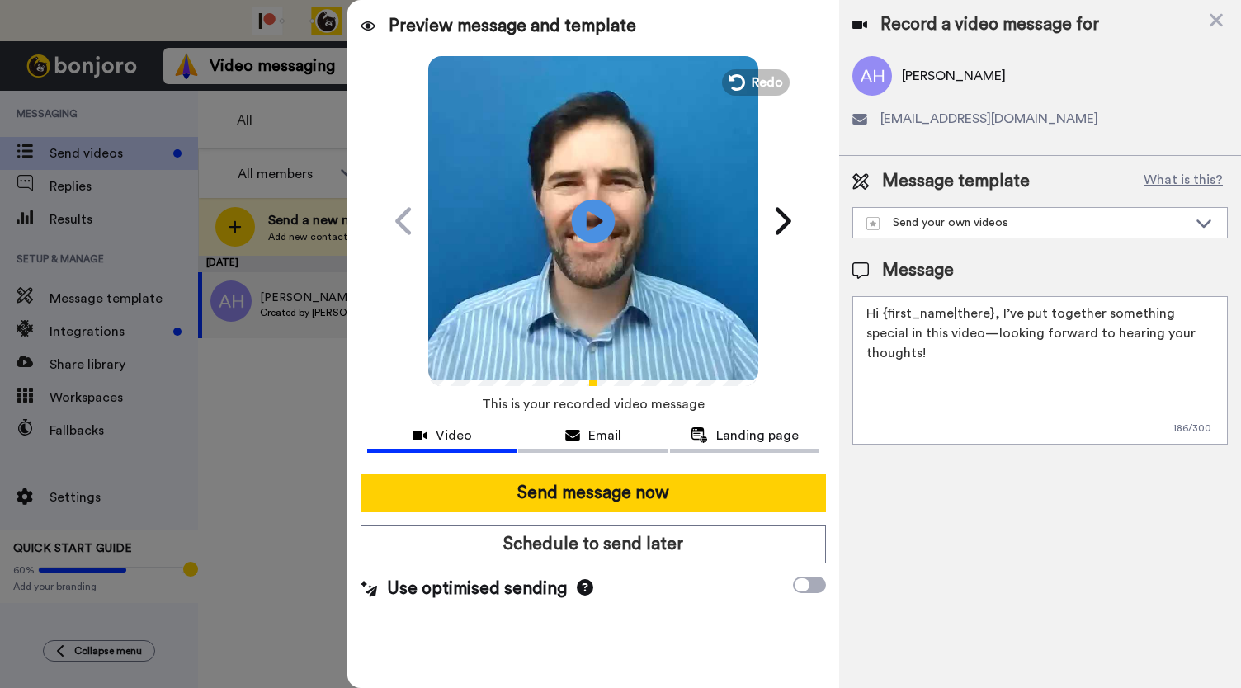
click at [599, 216] on icon at bounding box center [594, 221] width 44 height 44
click at [582, 271] on video at bounding box center [593, 219] width 330 height 330
click at [587, 226] on icon "Play/Pause" at bounding box center [594, 220] width 44 height 78
click at [574, 431] on icon at bounding box center [572, 435] width 15 height 13
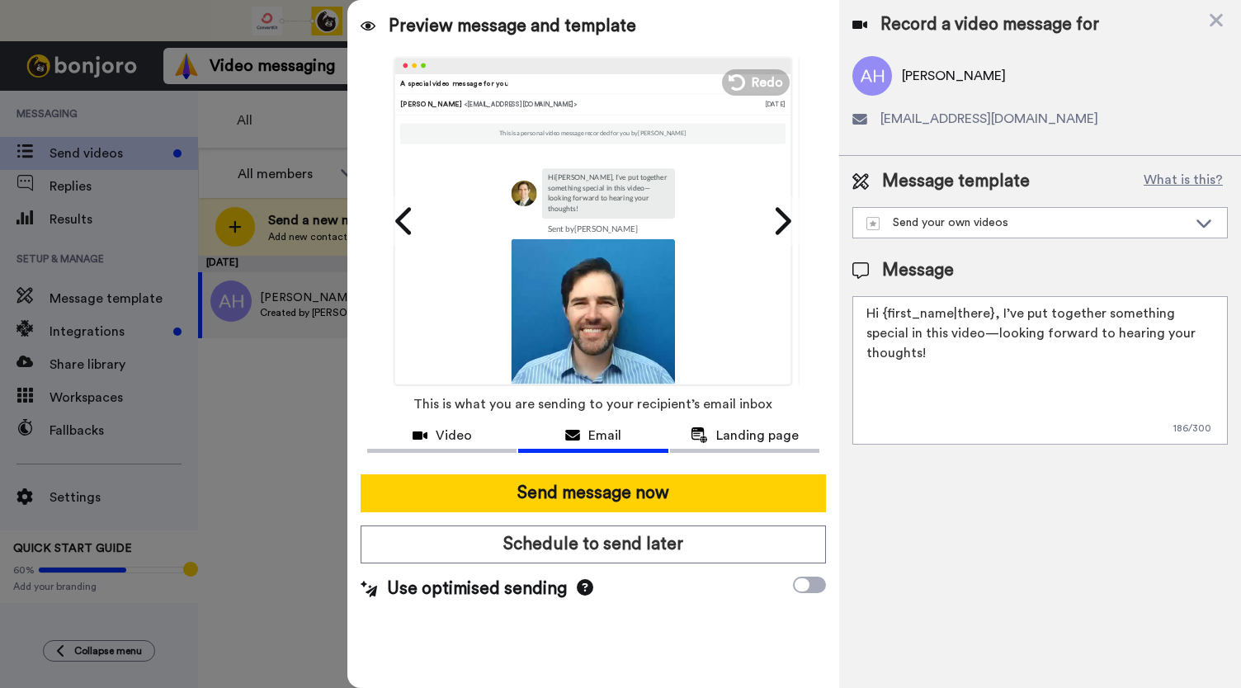
click at [750, 417] on span "This is what you are sending to your recipient’s email inbox" at bounding box center [592, 404] width 359 height 36
click at [728, 421] on span "This is what you are sending to your recipient’s email inbox" at bounding box center [592, 404] width 359 height 36
click at [752, 446] on button "Landing page" at bounding box center [744, 437] width 149 height 31
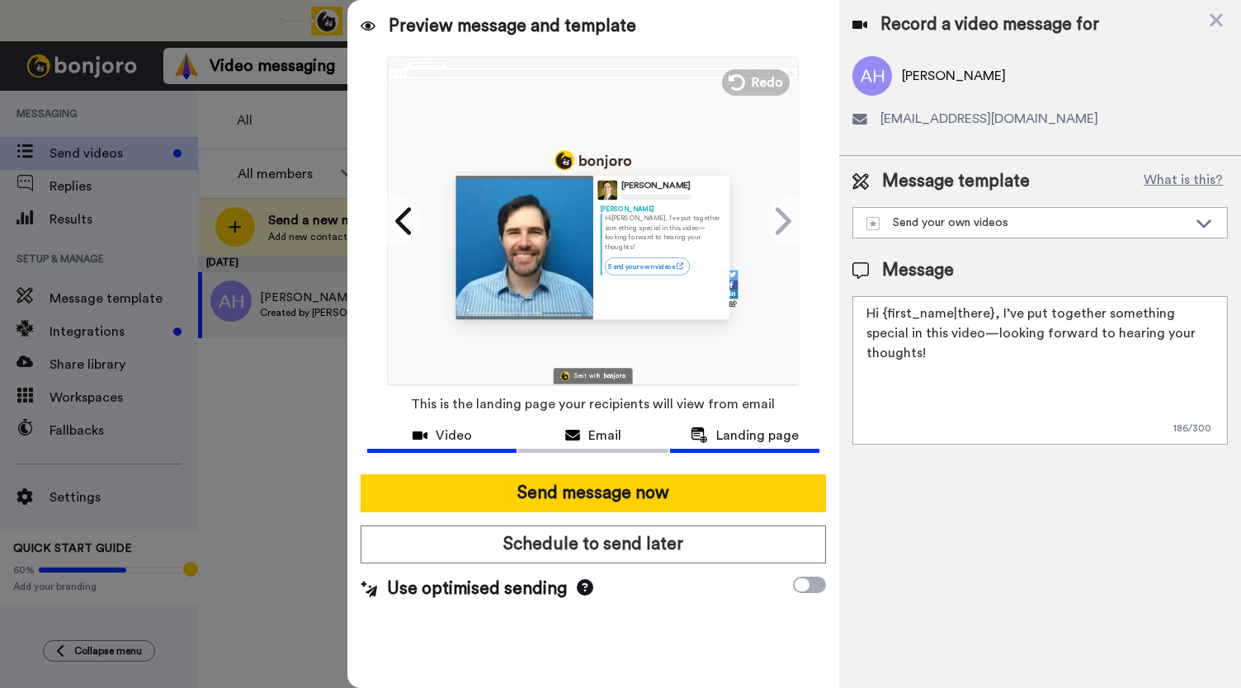
click at [460, 430] on span "Video" at bounding box center [454, 436] width 36 height 20
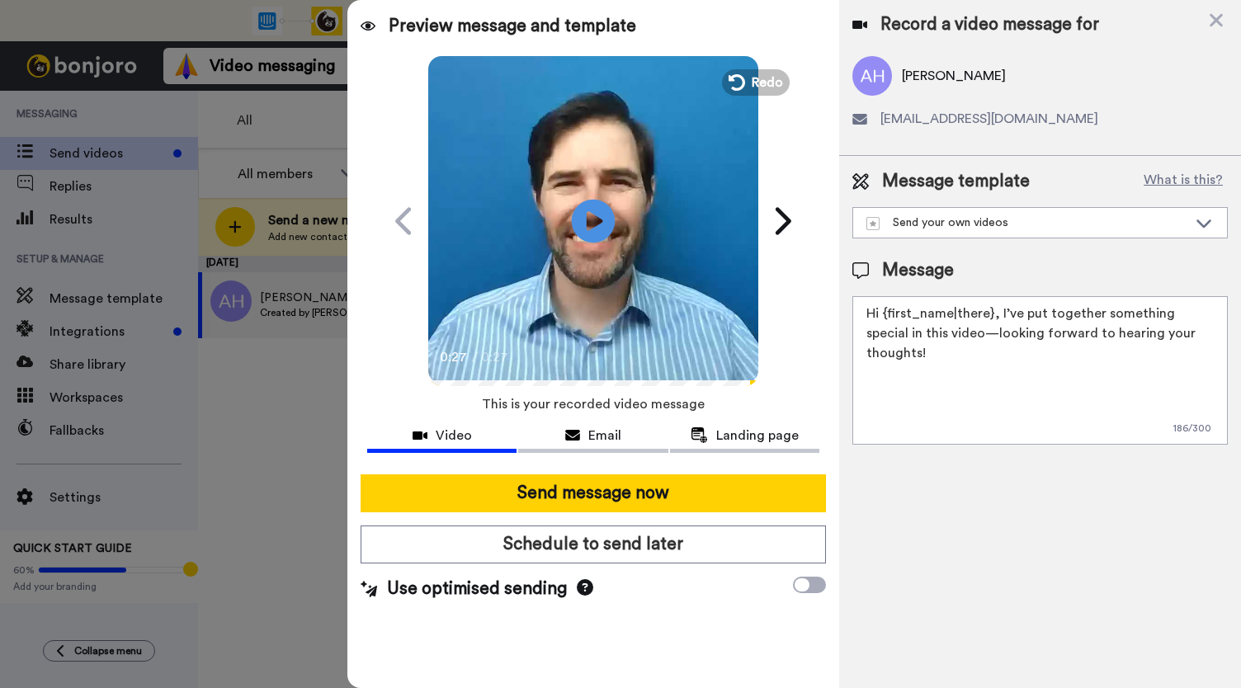
click at [592, 224] on icon "Play/Pause" at bounding box center [594, 220] width 44 height 78
click at [592, 224] on icon at bounding box center [594, 221] width 44 height 44
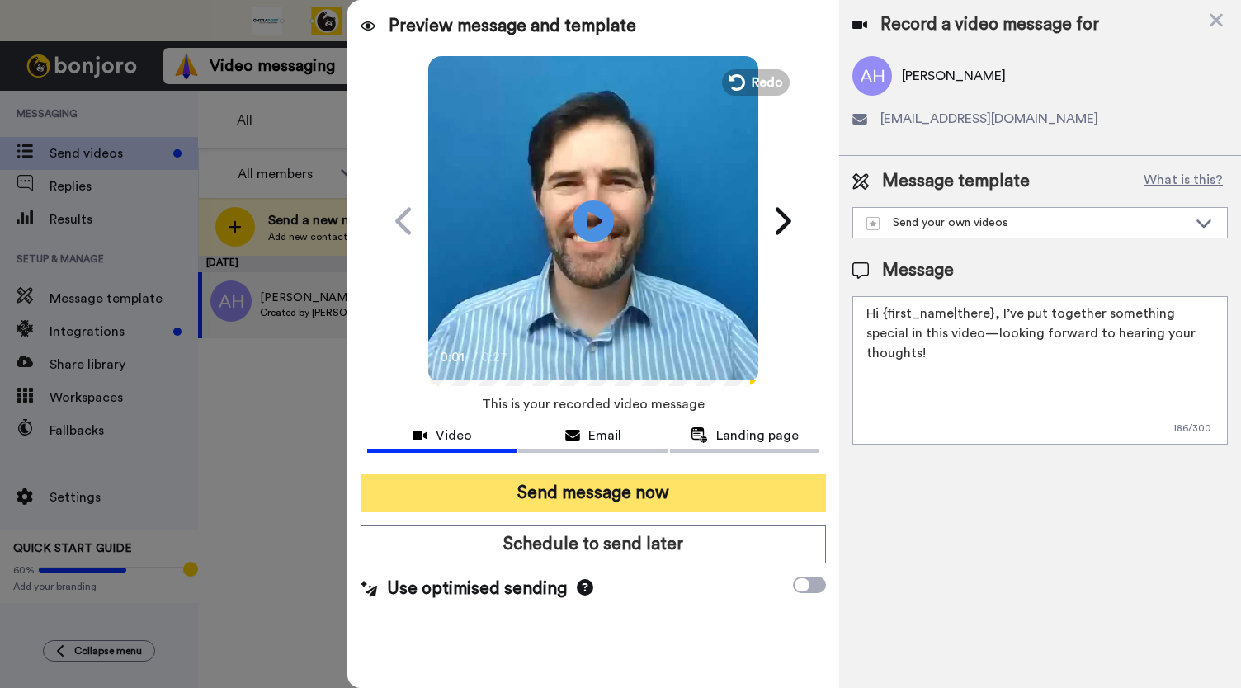
click at [551, 483] on button "Send message now" at bounding box center [592, 493] width 465 height 38
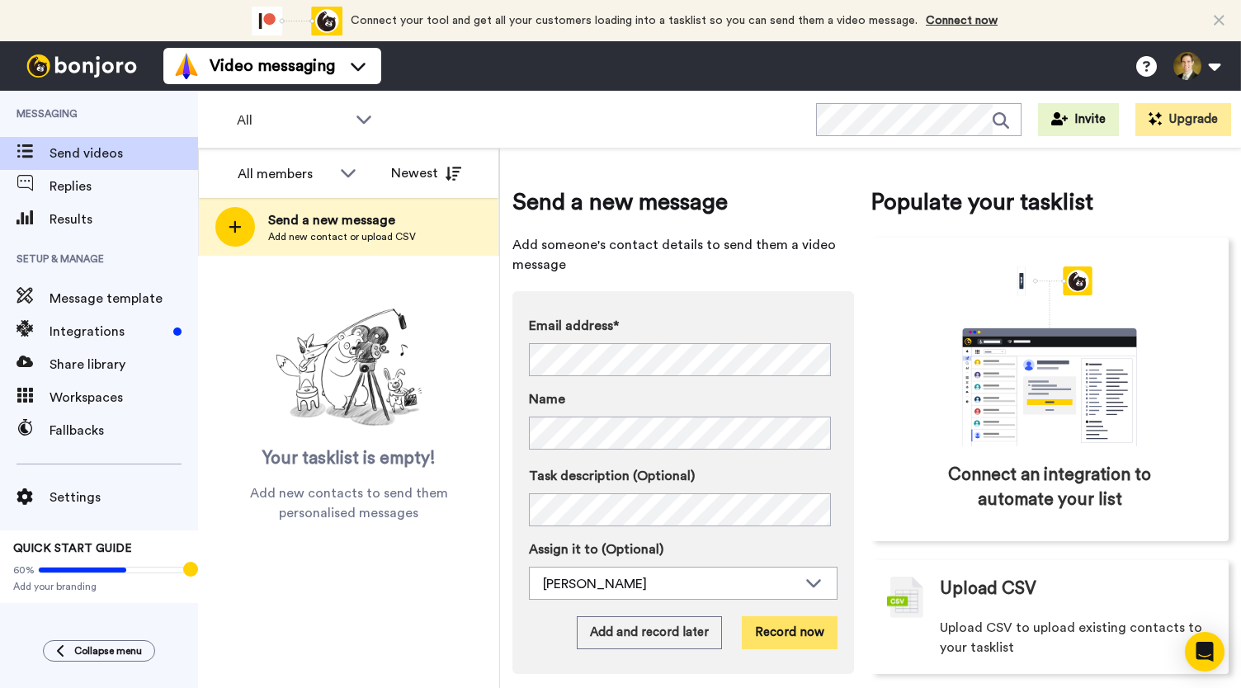
click at [784, 638] on button "Record now" at bounding box center [790, 632] width 96 height 33
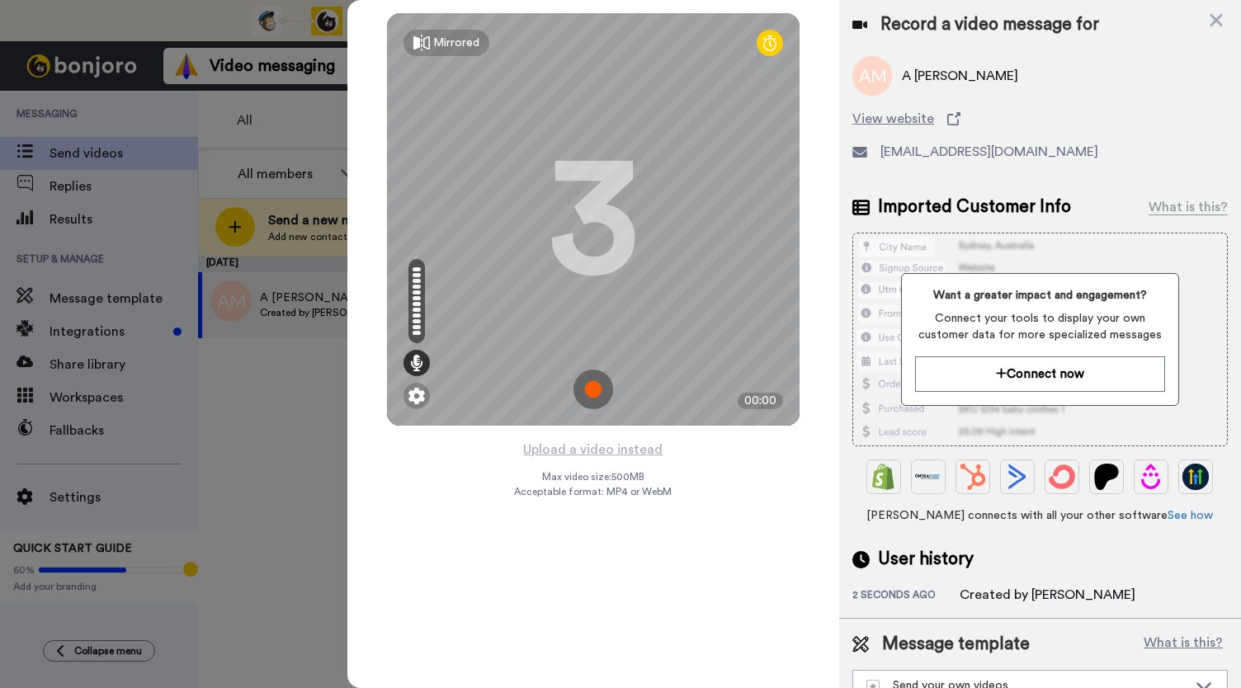
click at [585, 388] on img at bounding box center [593, 390] width 40 height 40
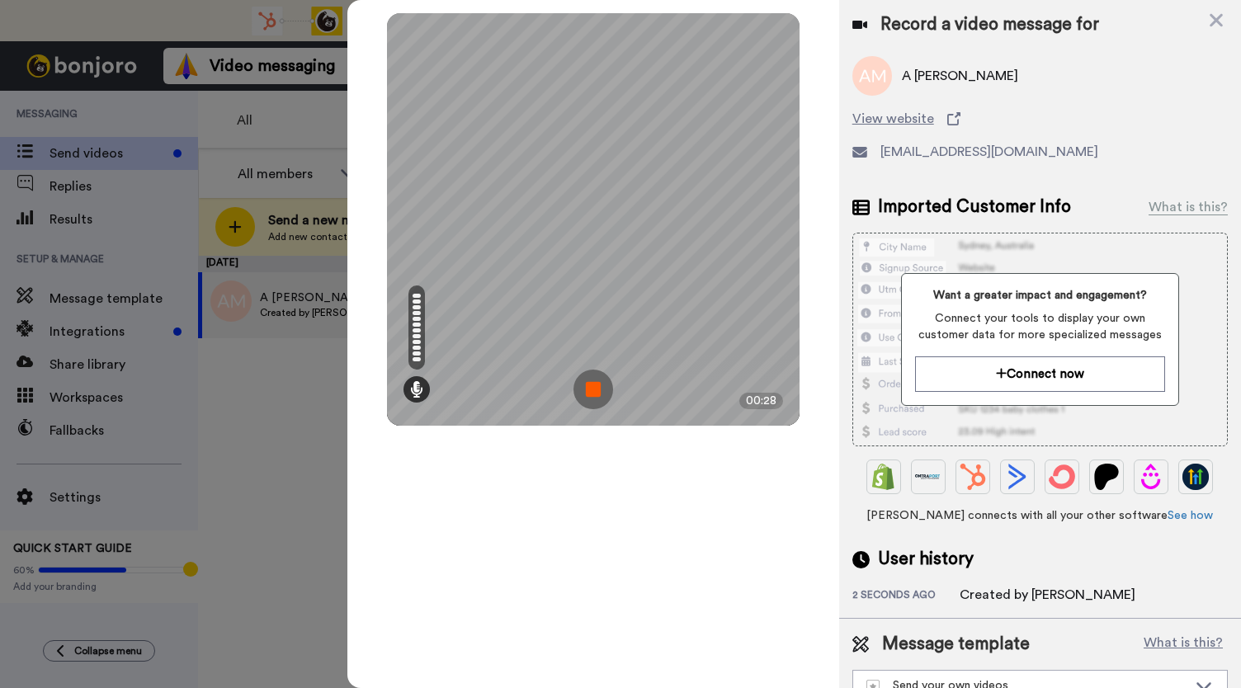
click at [585, 388] on img at bounding box center [593, 390] width 40 height 40
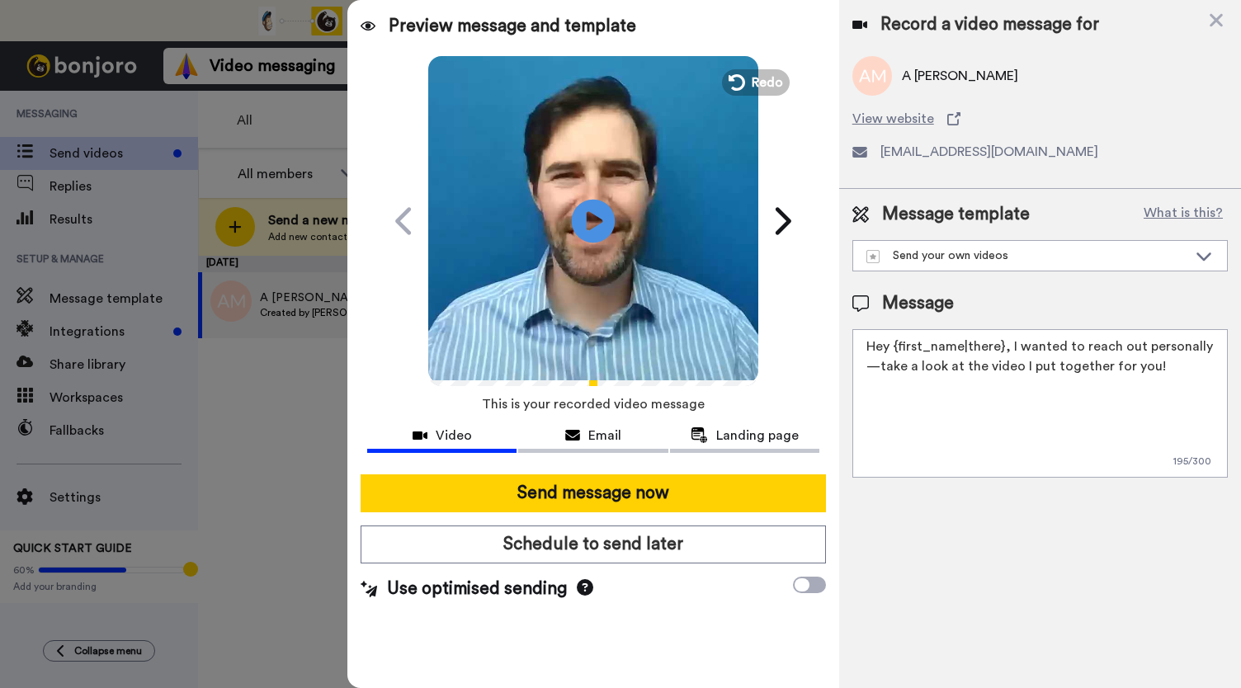
click at [577, 222] on icon at bounding box center [594, 221] width 44 height 44
click at [577, 431] on icon at bounding box center [572, 435] width 15 height 13
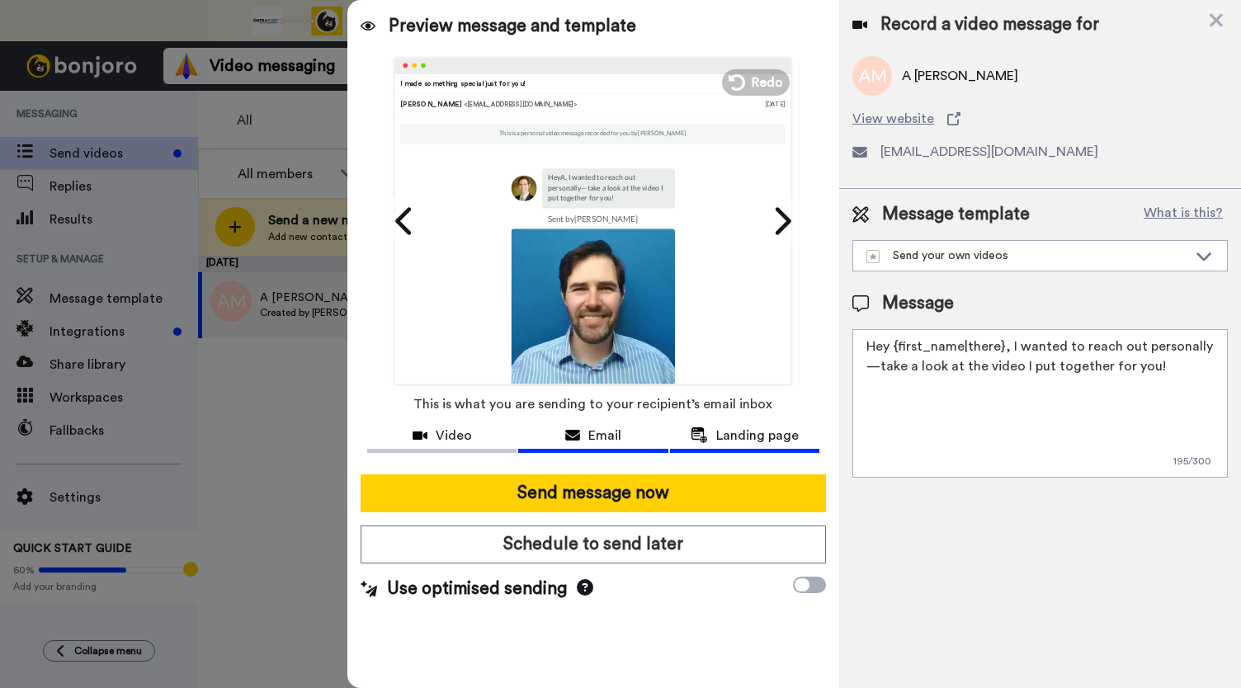
click at [736, 435] on span "Landing page" at bounding box center [757, 436] width 82 height 20
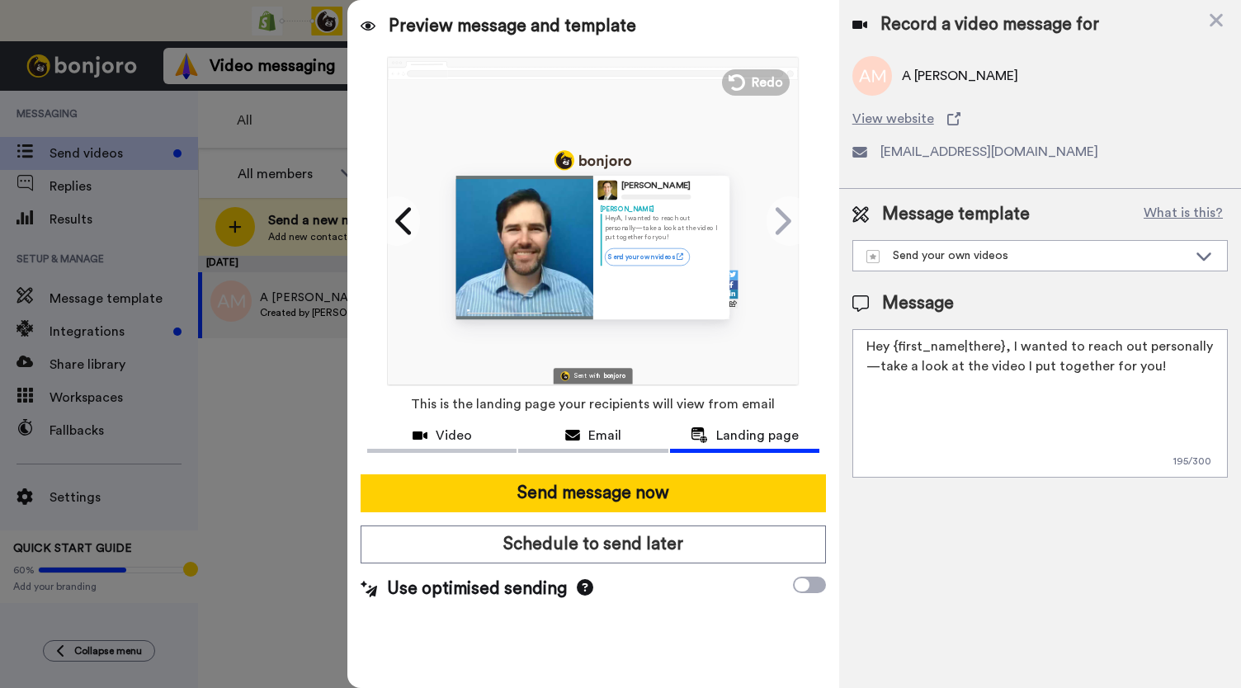
click at [474, 421] on span "This is the landing page your recipients will view from email" at bounding box center [593, 404] width 364 height 36
click at [467, 432] on span "Video" at bounding box center [454, 436] width 36 height 20
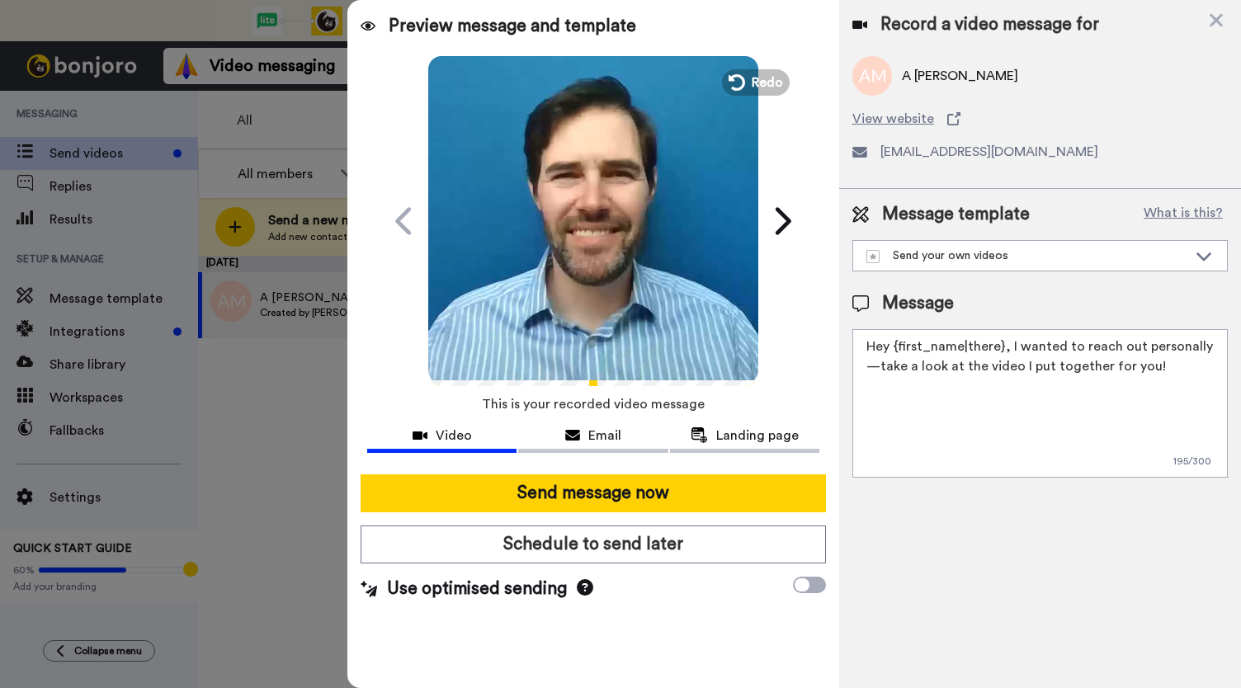
click at [587, 418] on span "This is your recorded video message" at bounding box center [593, 404] width 223 height 36
click at [588, 427] on span "Email" at bounding box center [604, 436] width 33 height 20
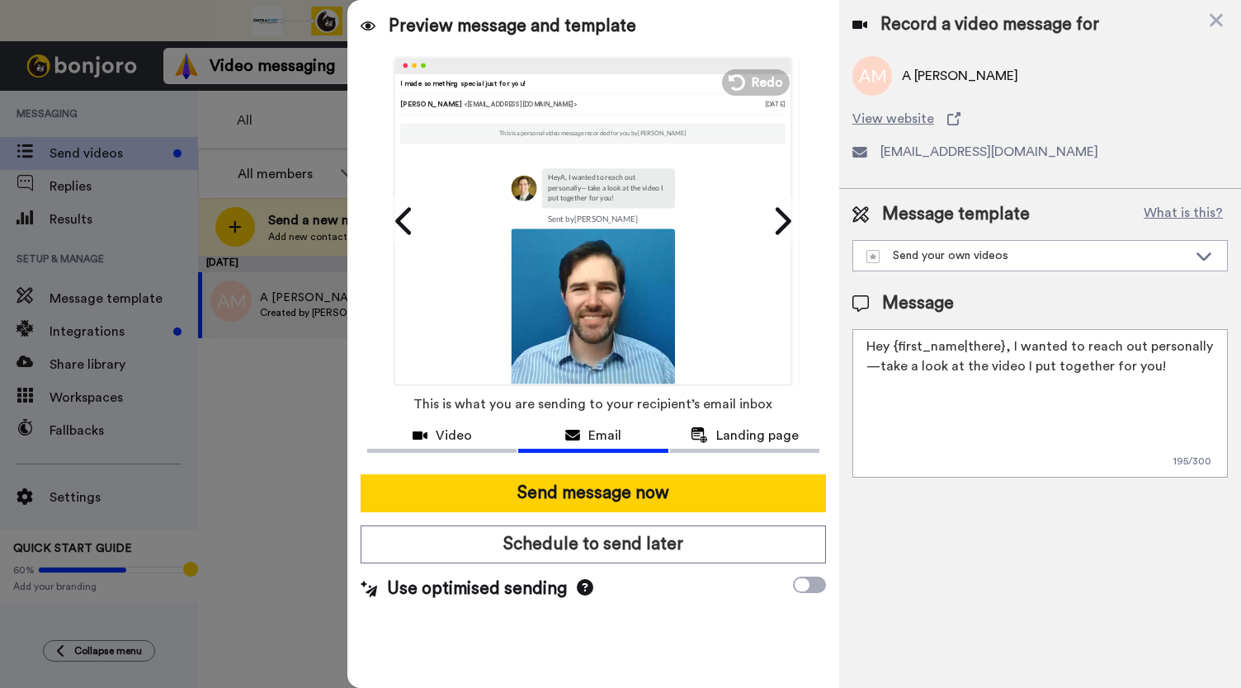
drag, startPoint x: 732, startPoint y: 433, endPoint x: 647, endPoint y: 438, distance: 85.9
click at [732, 433] on span "Landing page" at bounding box center [757, 436] width 82 height 20
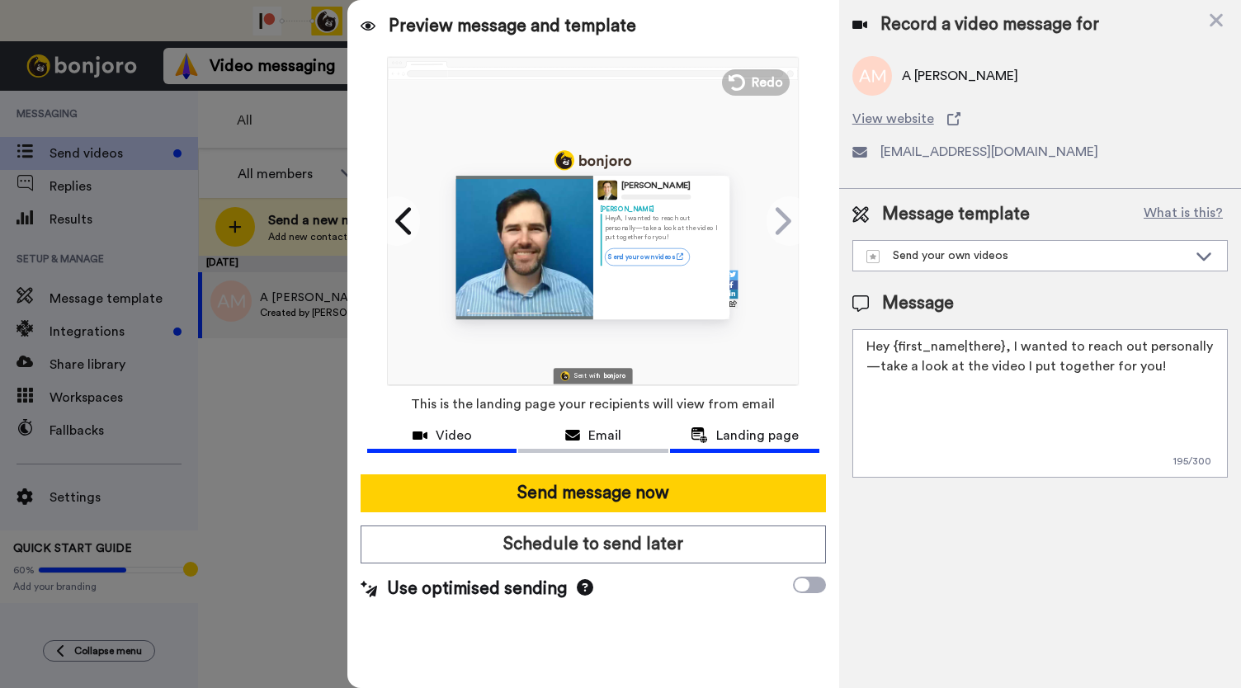
click at [439, 439] on span "Video" at bounding box center [454, 436] width 36 height 20
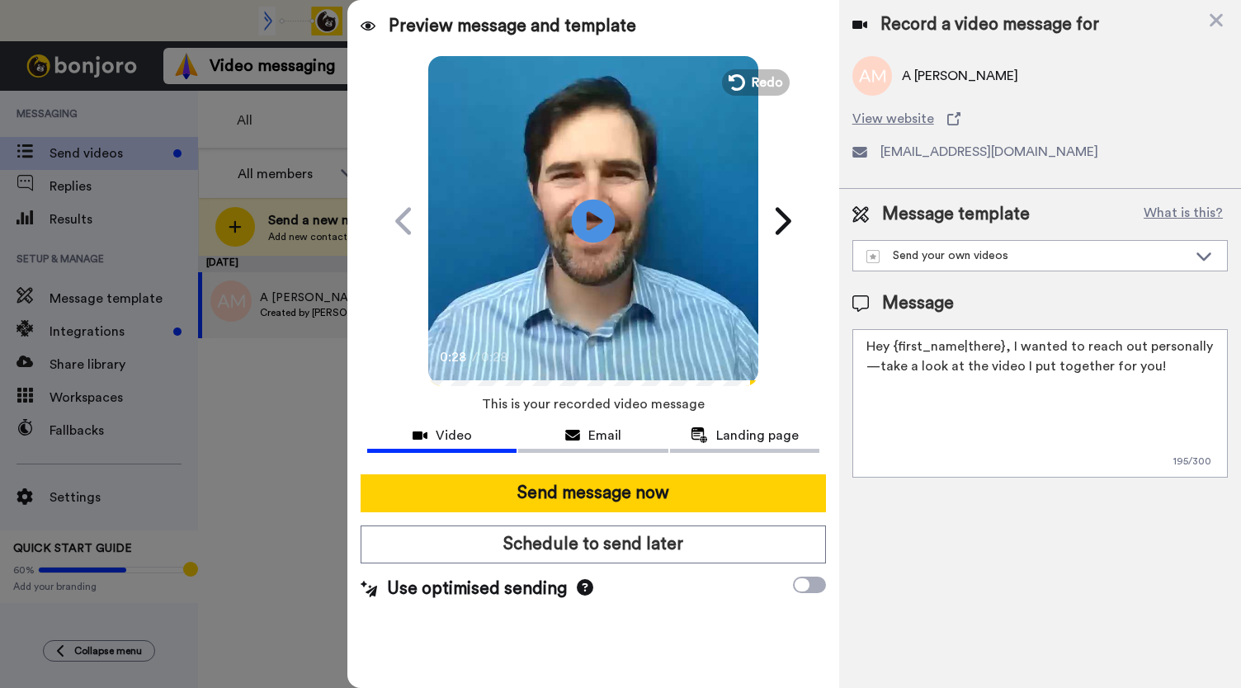
click at [592, 233] on icon at bounding box center [594, 221] width 44 height 44
click at [590, 233] on icon at bounding box center [594, 221] width 44 height 44
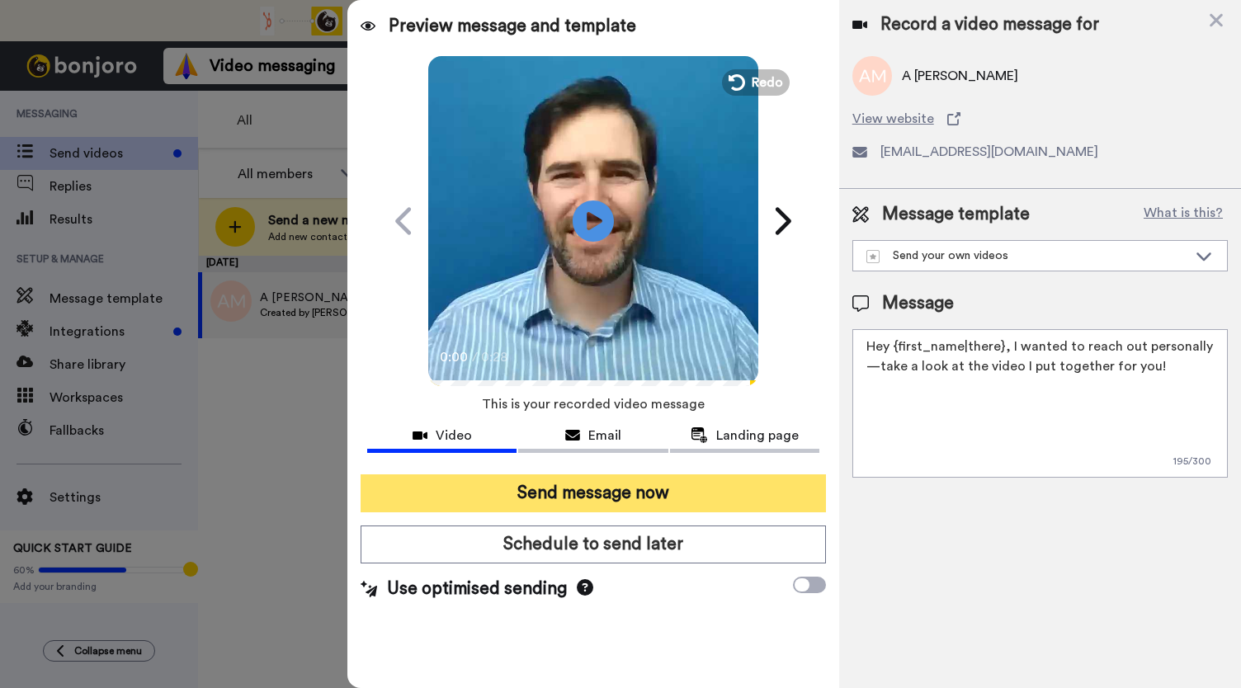
click at [543, 495] on button "Send message now" at bounding box center [592, 493] width 465 height 38
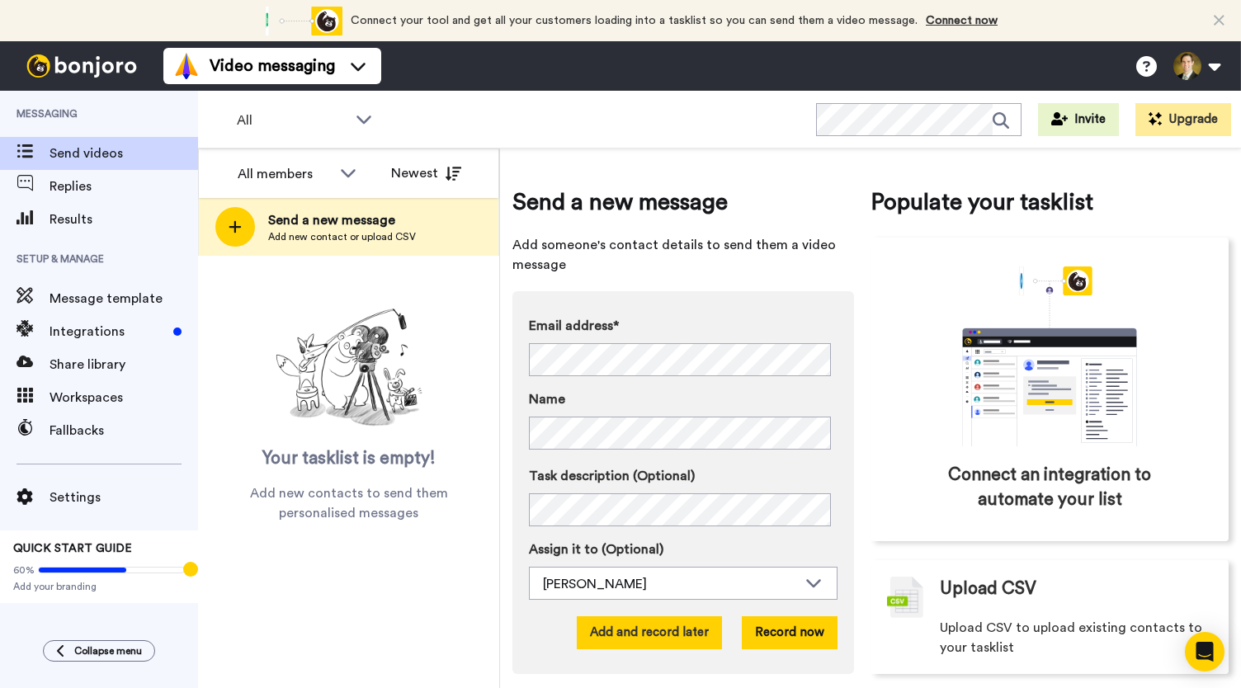
click at [647, 636] on button "Add and record later" at bounding box center [649, 632] width 145 height 33
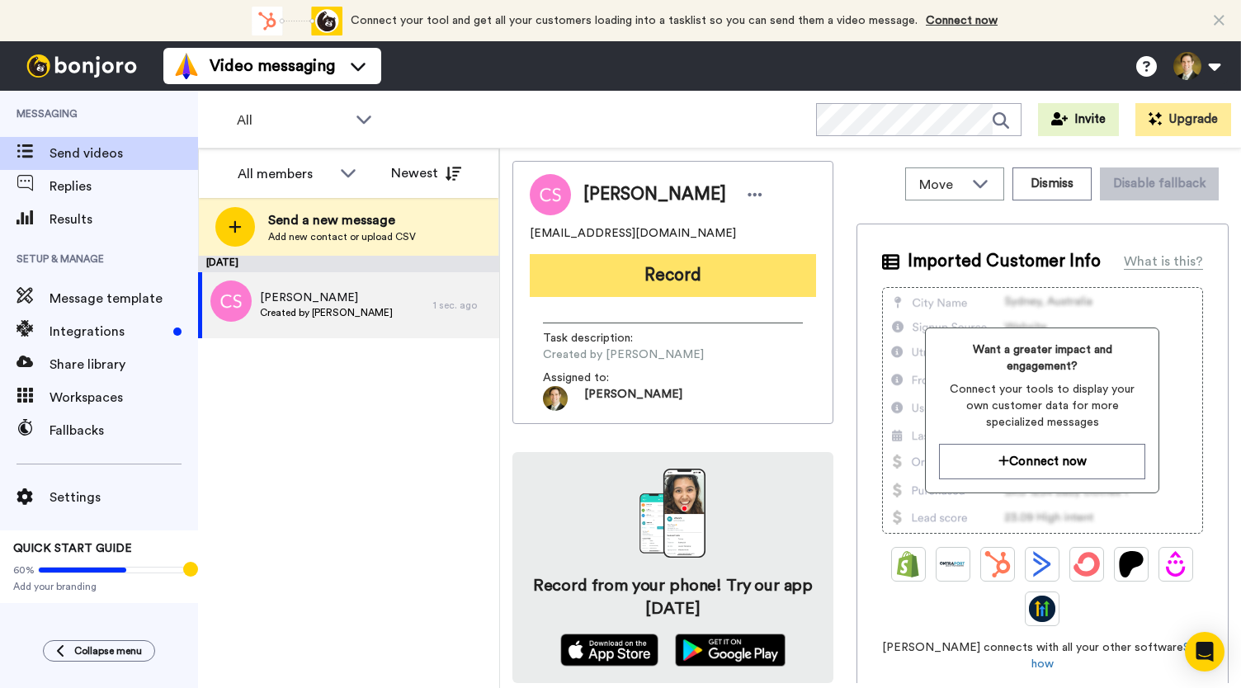
click at [683, 268] on button "Record" at bounding box center [673, 275] width 286 height 43
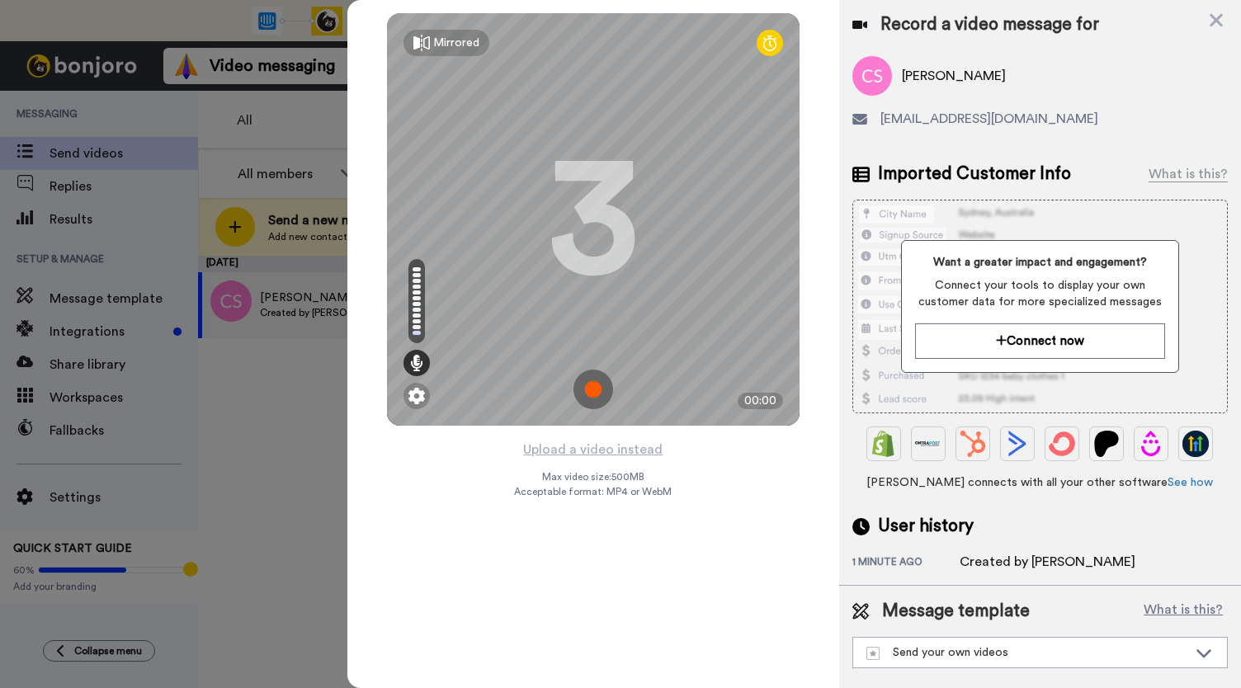
click at [586, 392] on img at bounding box center [593, 390] width 40 height 40
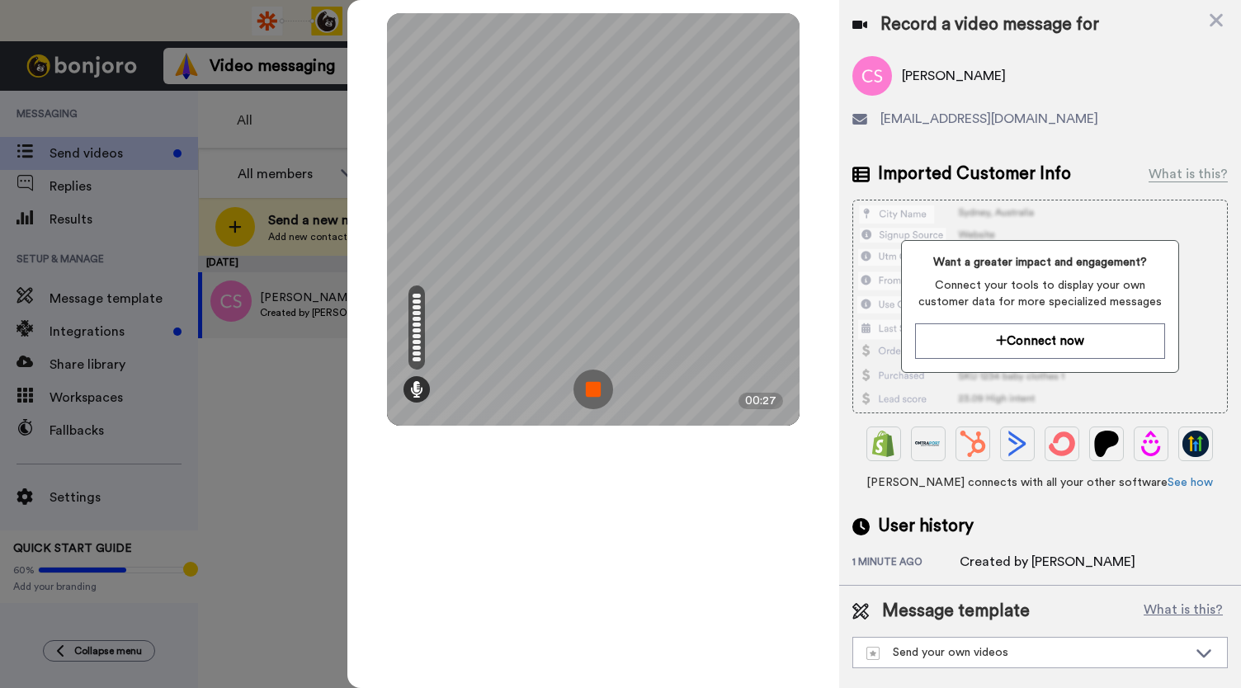
click at [586, 392] on img at bounding box center [593, 390] width 40 height 40
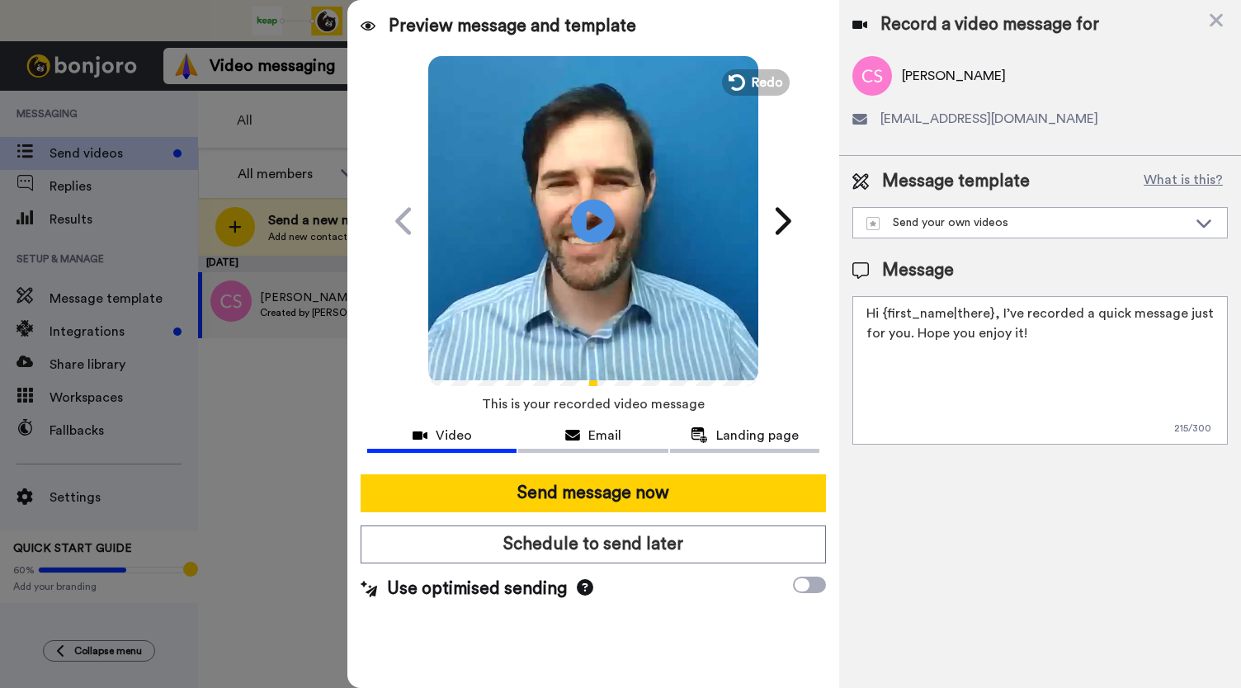
click at [576, 232] on icon at bounding box center [594, 221] width 44 height 44
click at [589, 415] on span "This is your recorded video message" at bounding box center [593, 404] width 223 height 36
click at [586, 426] on div "Email" at bounding box center [592, 436] width 149 height 20
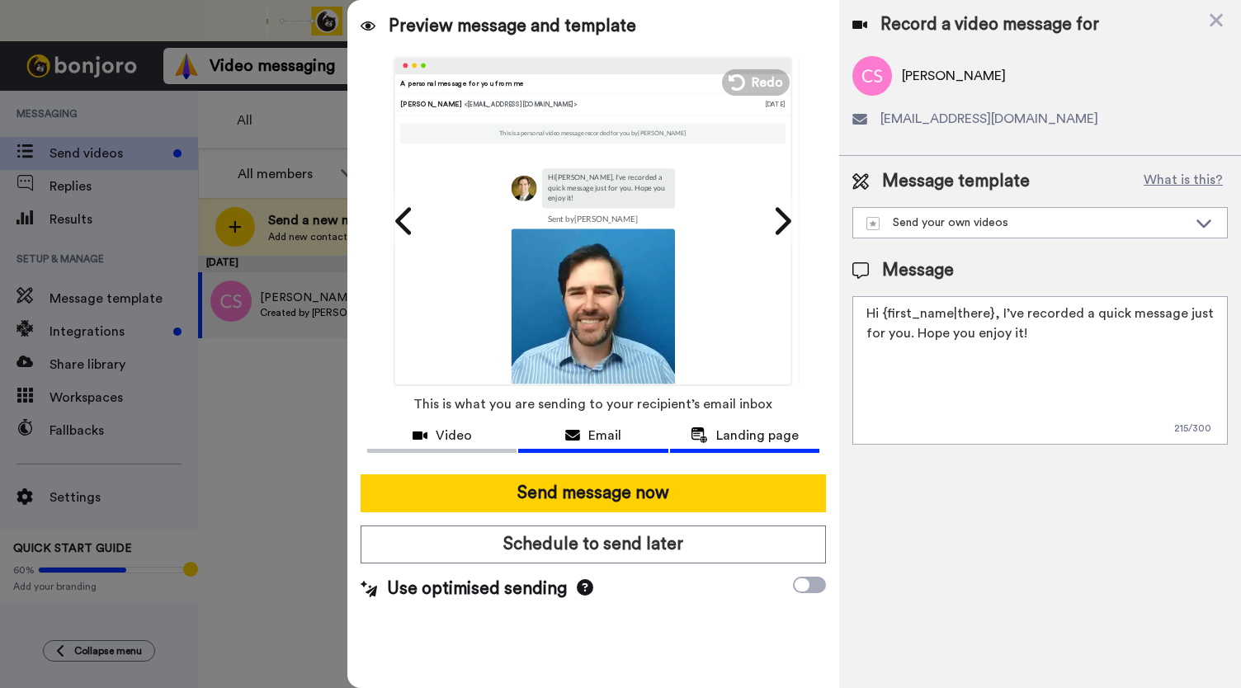
click at [735, 434] on span "Landing page" at bounding box center [757, 436] width 82 height 20
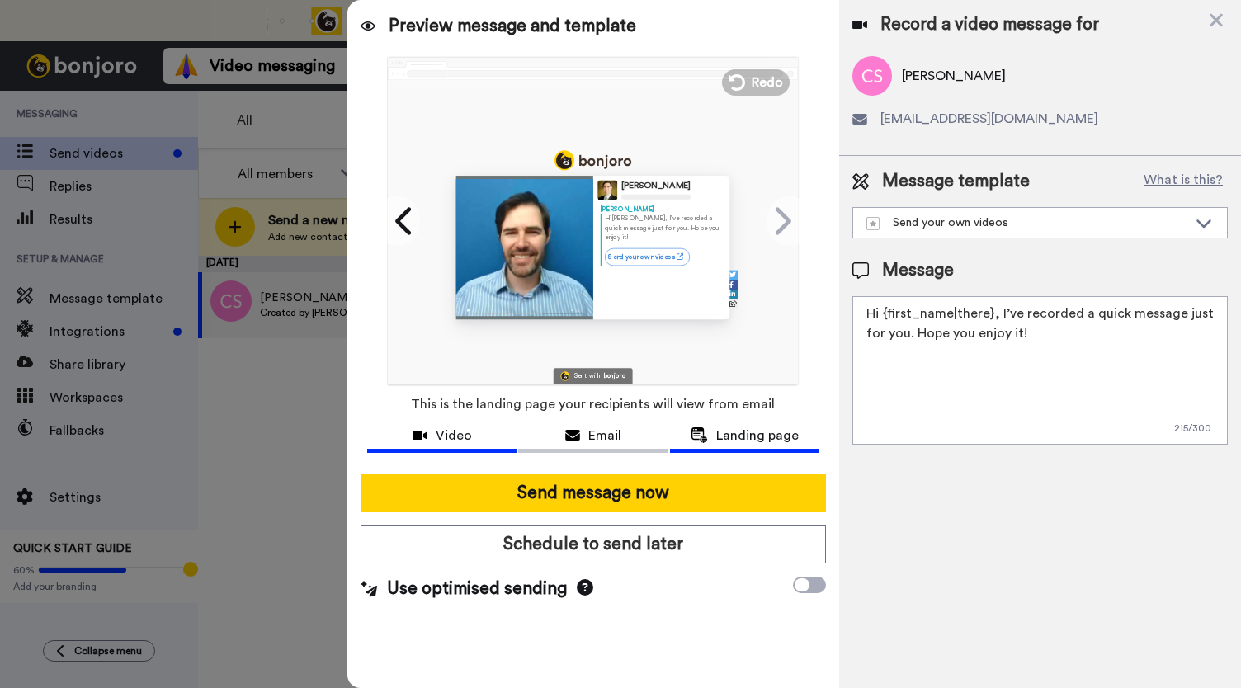
click at [445, 428] on span "Video" at bounding box center [454, 436] width 36 height 20
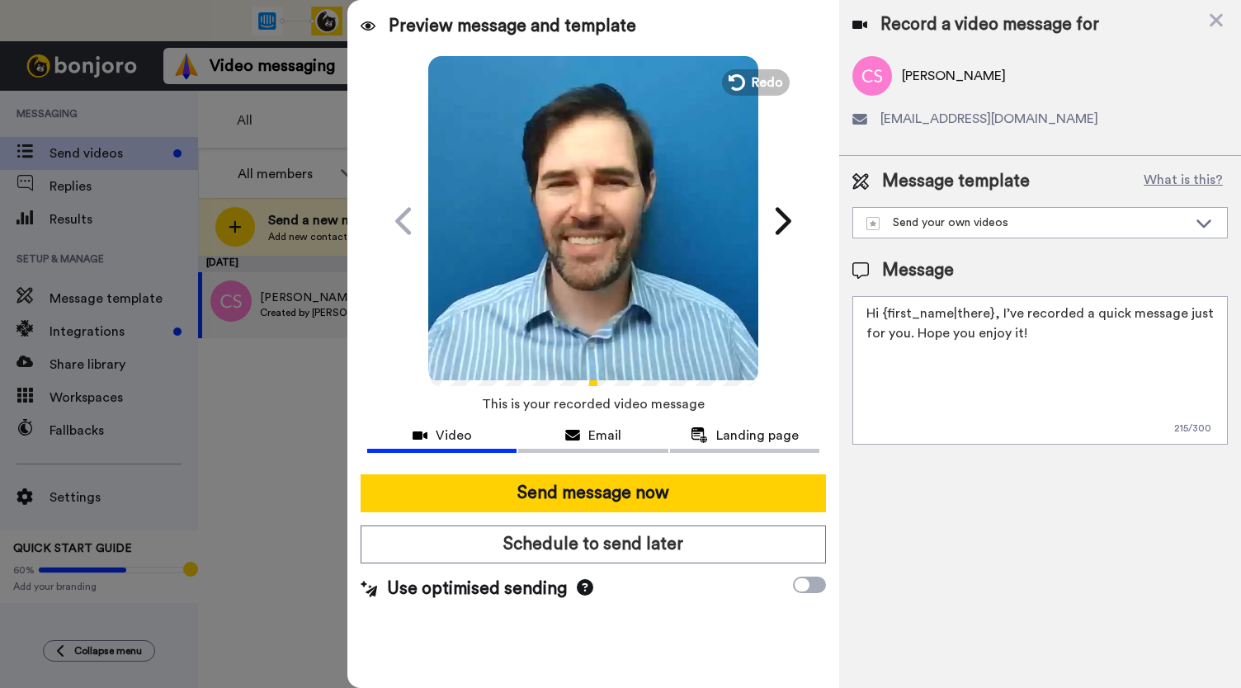
click at [567, 304] on video at bounding box center [593, 219] width 330 height 330
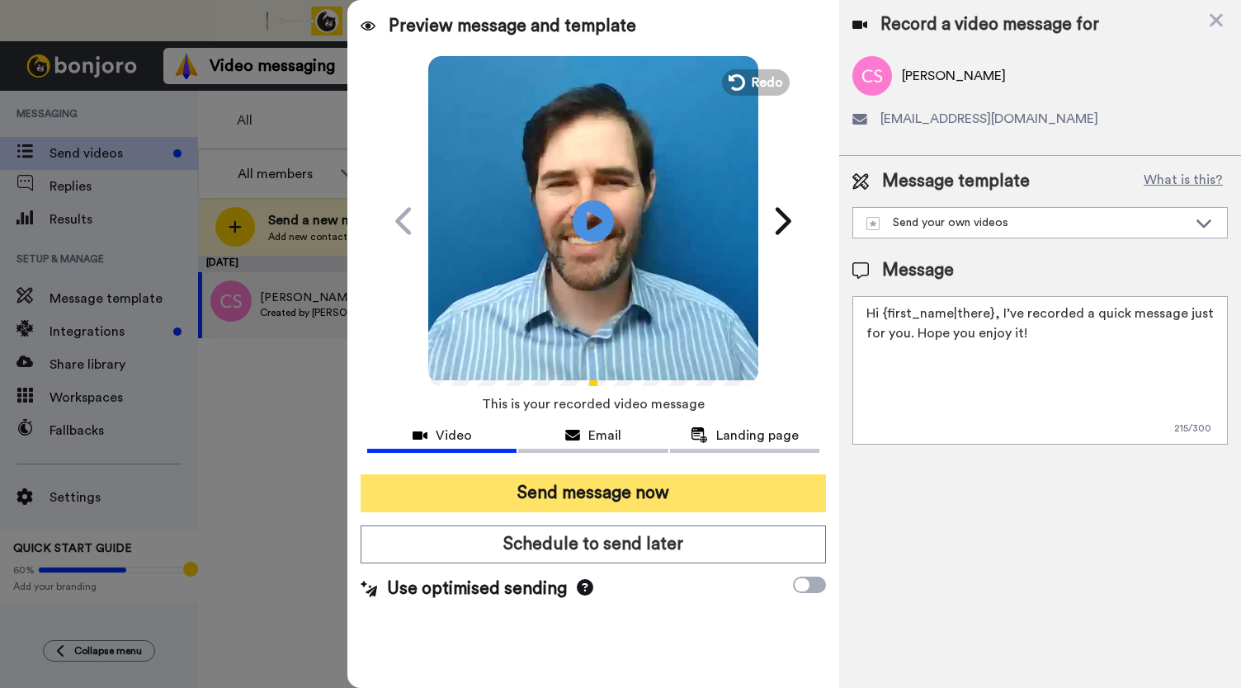
click at [592, 495] on button "Send message now" at bounding box center [592, 493] width 465 height 38
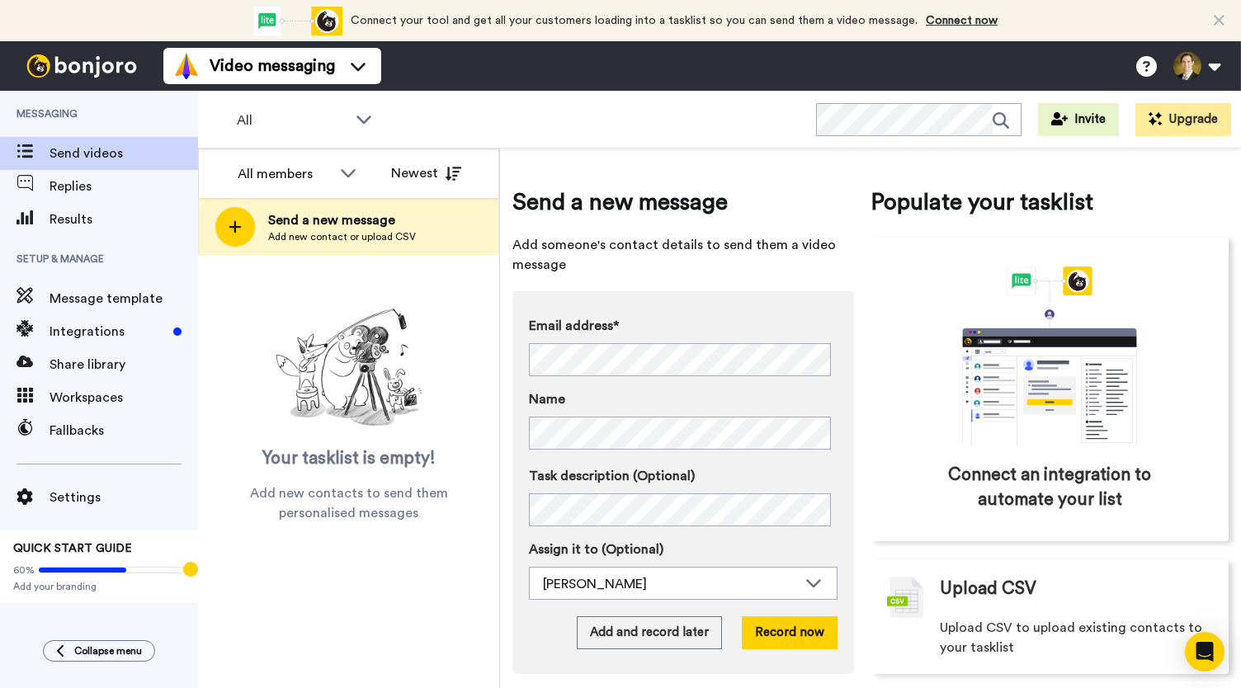
drag, startPoint x: 796, startPoint y: 636, endPoint x: 624, endPoint y: 473, distance: 236.9
click at [770, 613] on div "Email address* No search result for ‘ [EMAIL_ADDRESS][DOMAIN_NAME] ’ Name Task …" at bounding box center [682, 482] width 341 height 383
click at [774, 628] on button "Record now" at bounding box center [790, 632] width 96 height 33
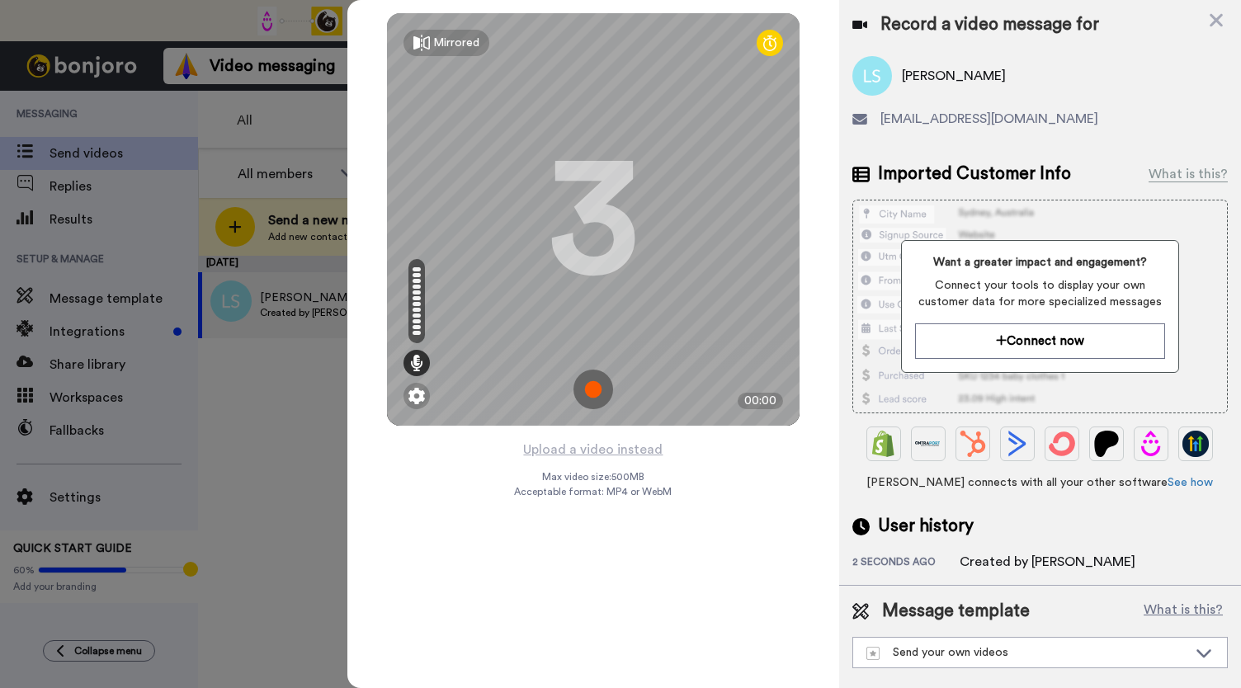
click at [591, 388] on img at bounding box center [593, 390] width 40 height 40
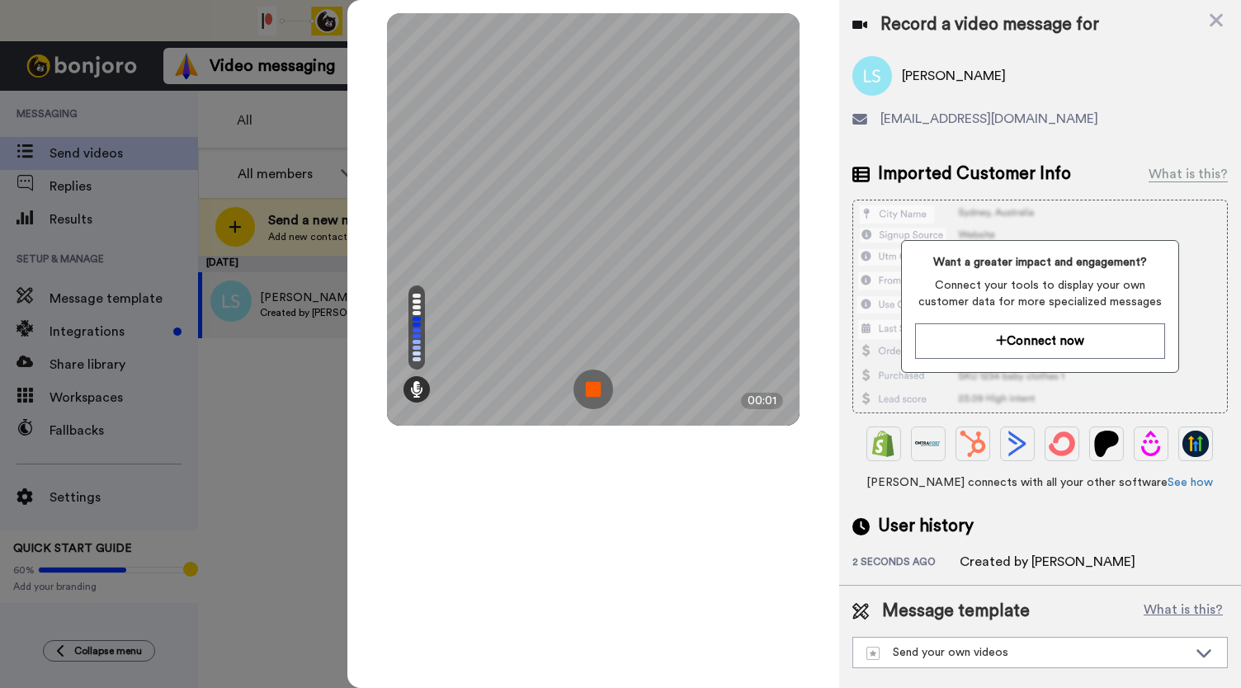
click at [591, 388] on img at bounding box center [593, 390] width 40 height 40
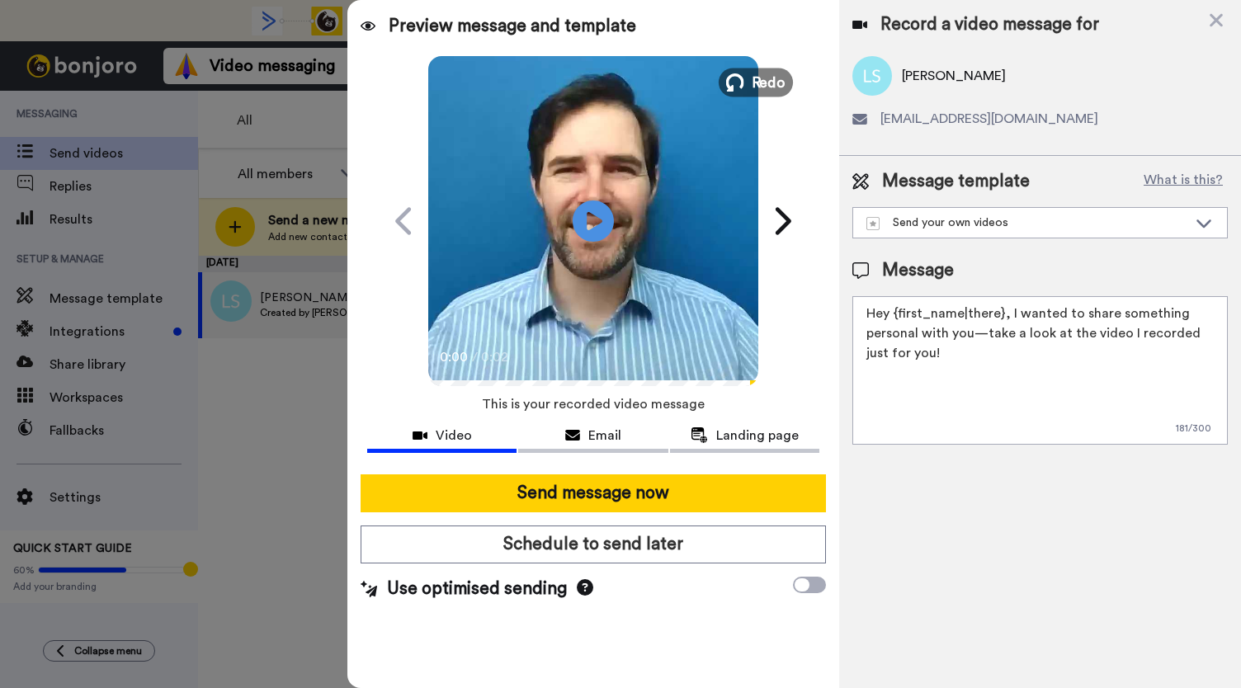
click at [737, 83] on icon at bounding box center [735, 82] width 18 height 18
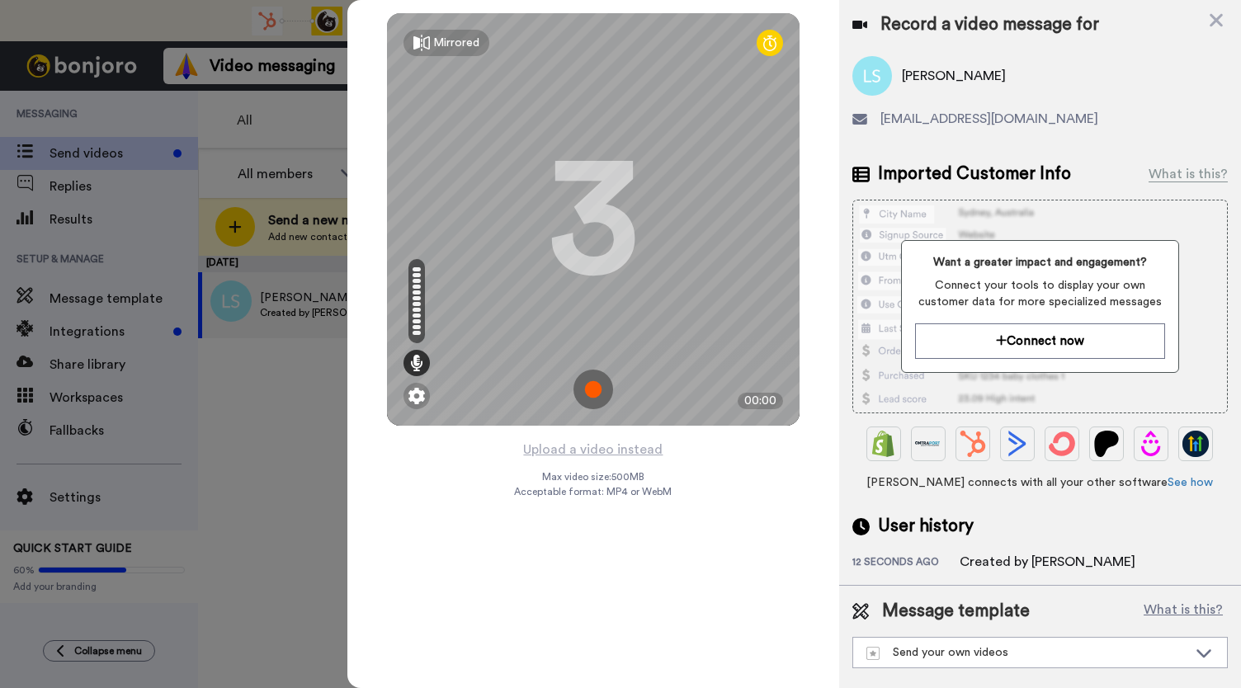
click at [593, 384] on img at bounding box center [593, 390] width 40 height 40
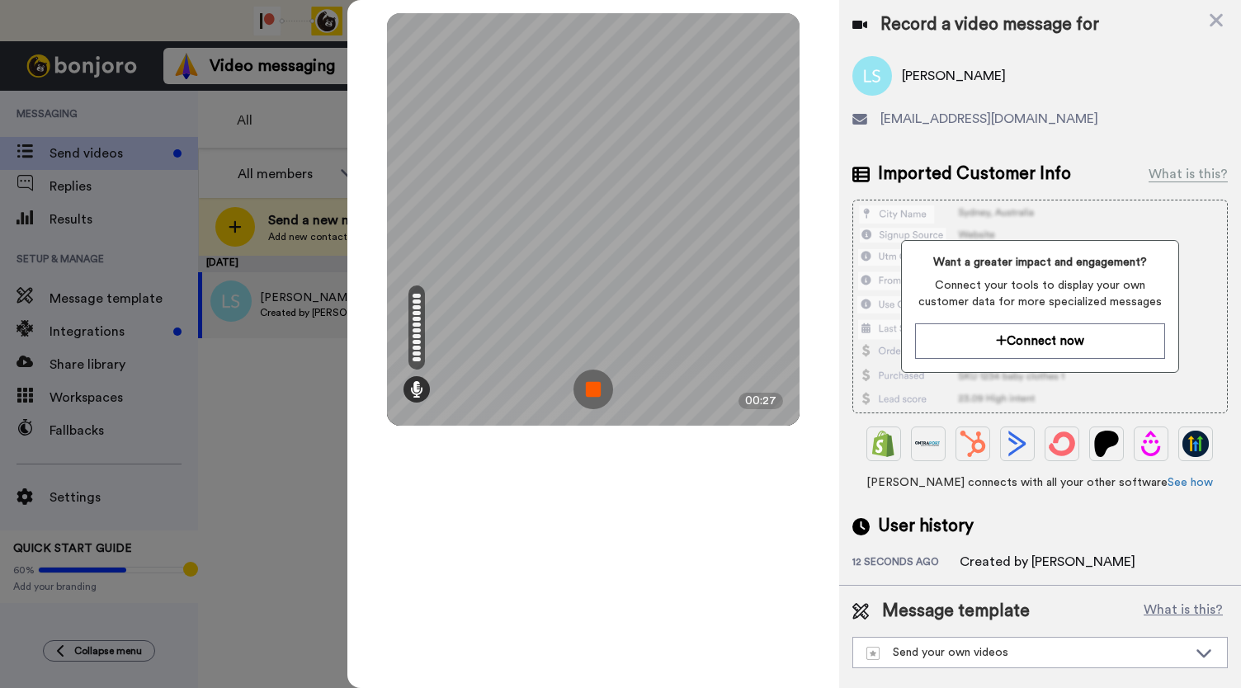
click at [593, 384] on img at bounding box center [593, 390] width 40 height 40
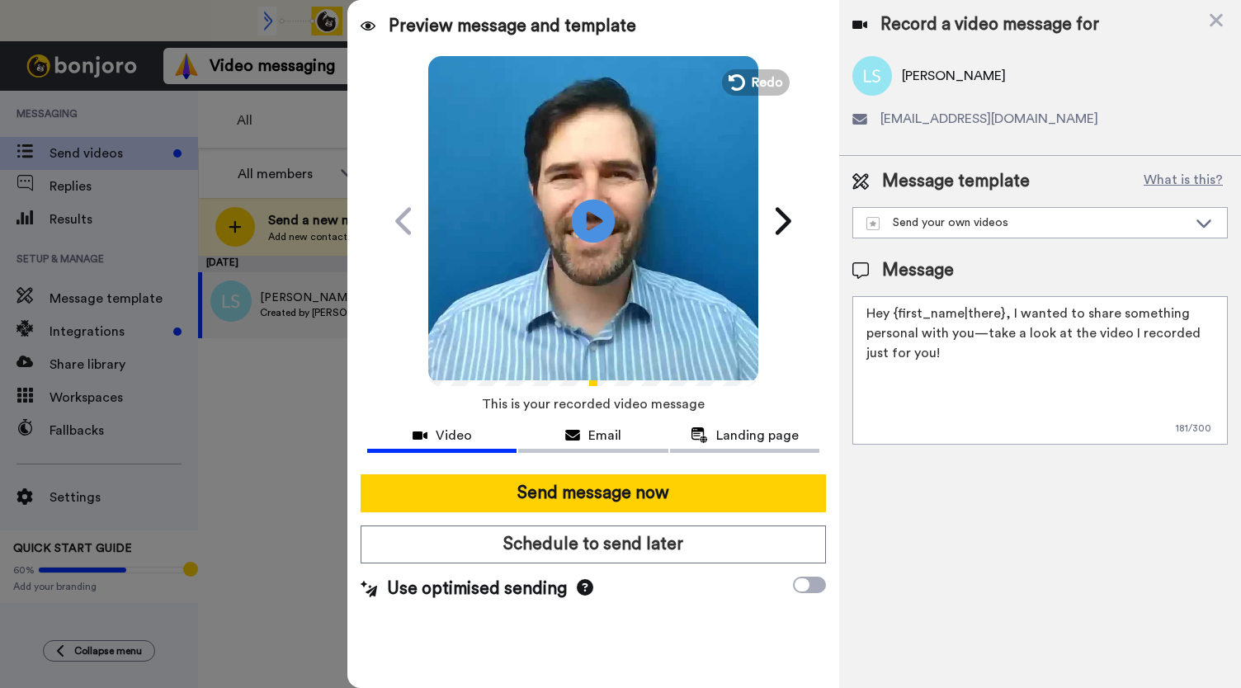
click at [589, 223] on icon "Play/Pause" at bounding box center [594, 220] width 44 height 78
click at [607, 441] on span "Email" at bounding box center [604, 436] width 33 height 20
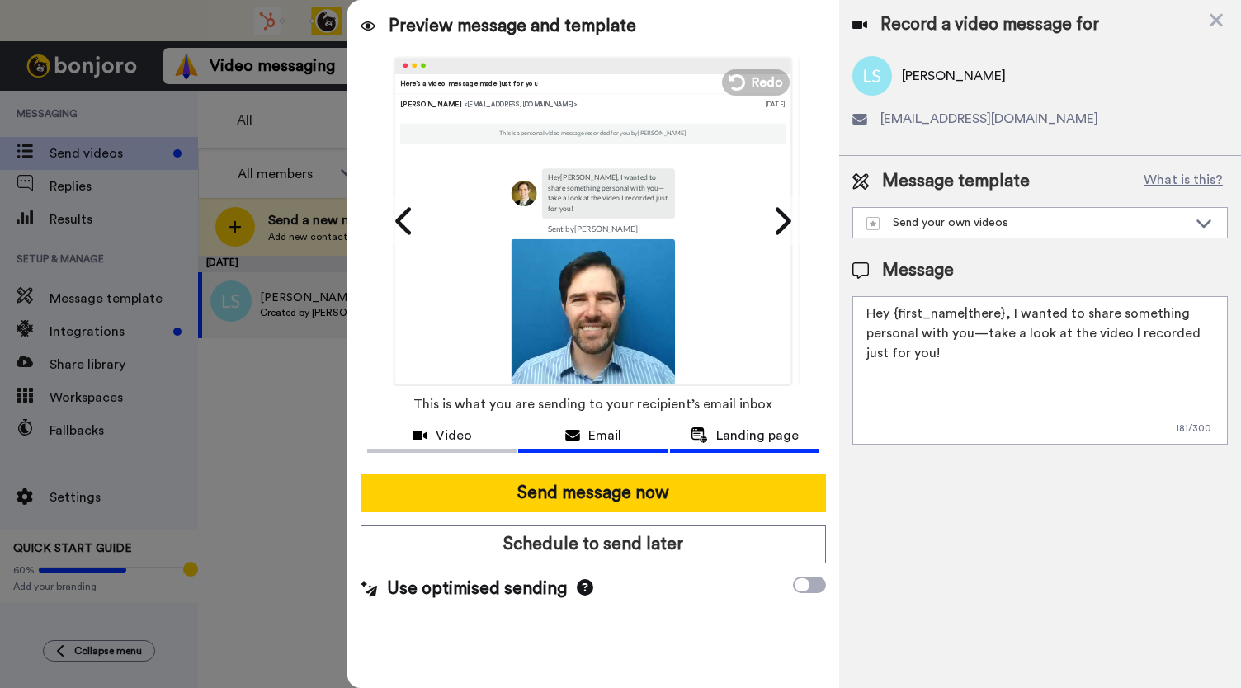
click at [732, 427] on span "Landing page" at bounding box center [757, 436] width 82 height 20
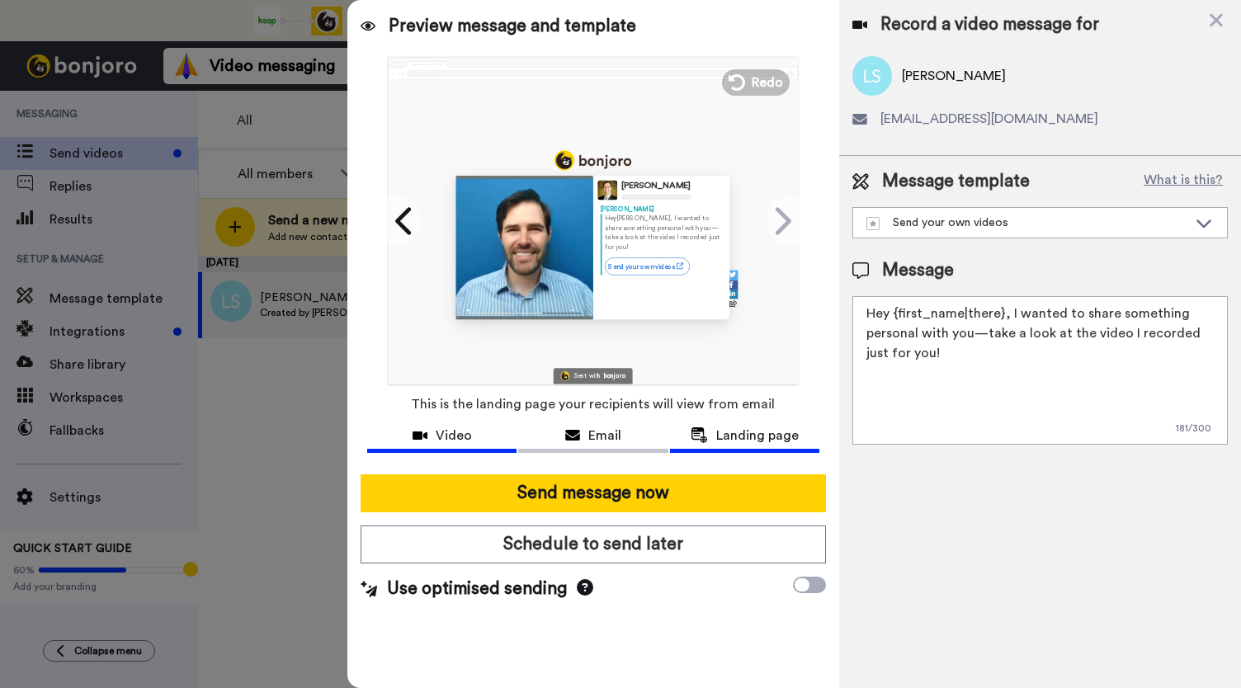
click at [449, 436] on span "Video" at bounding box center [454, 436] width 36 height 20
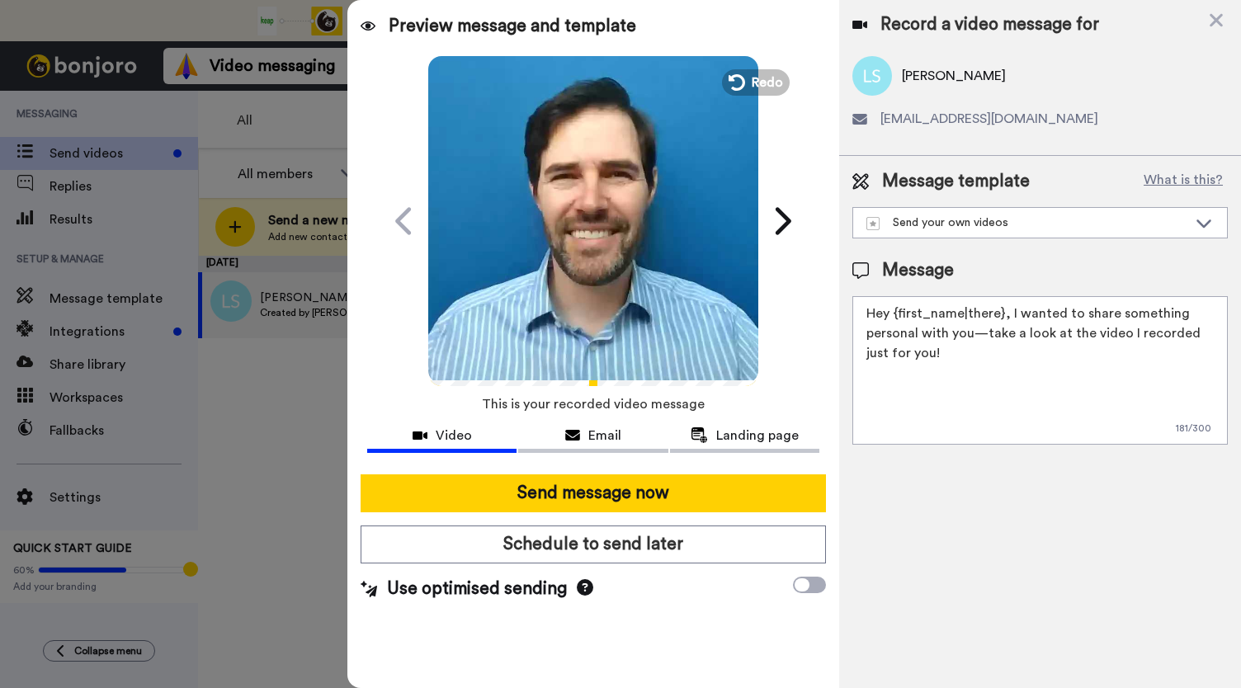
click at [623, 269] on video at bounding box center [593, 219] width 330 height 330
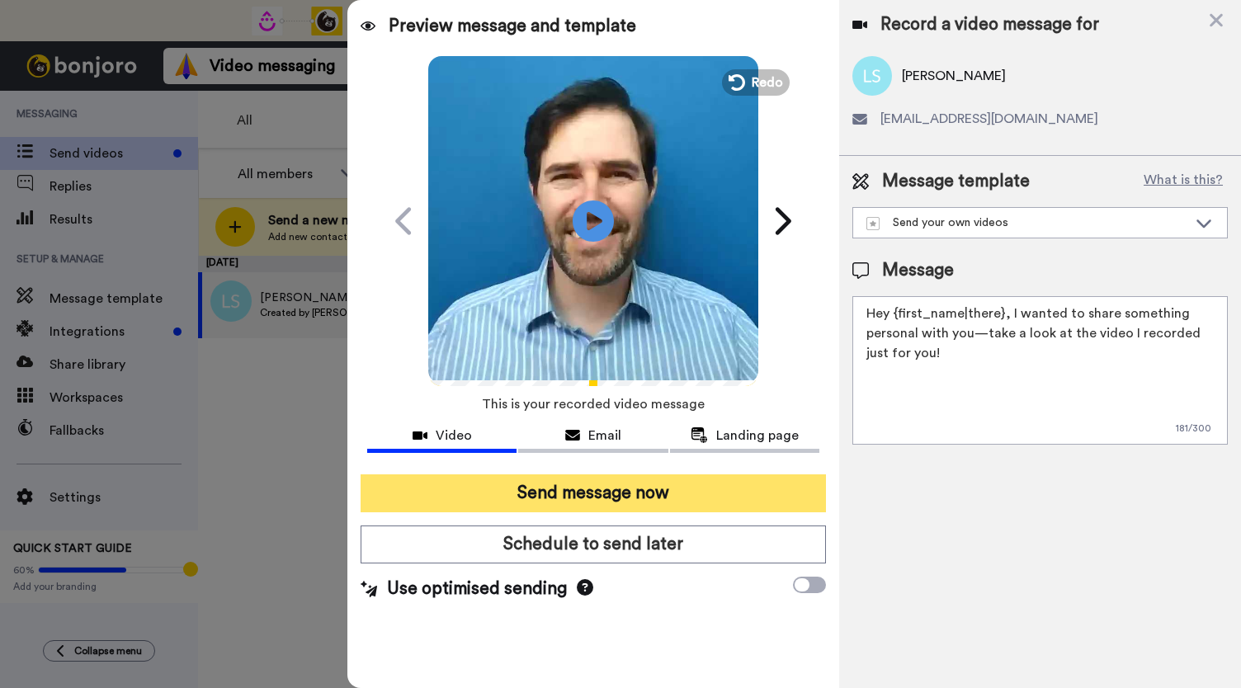
click at [538, 498] on button "Send message now" at bounding box center [592, 493] width 465 height 38
